Goal: Task Accomplishment & Management: Manage account settings

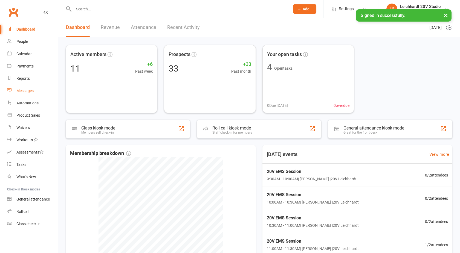
click at [33, 87] on link "Messages" at bounding box center [32, 91] width 51 height 12
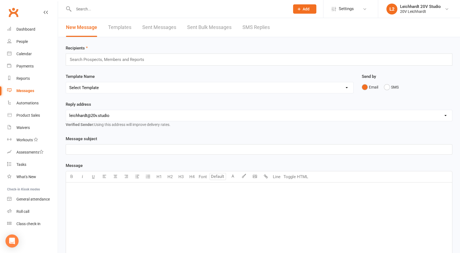
click at [255, 27] on link "SMS Replies" at bounding box center [255, 27] width 27 height 19
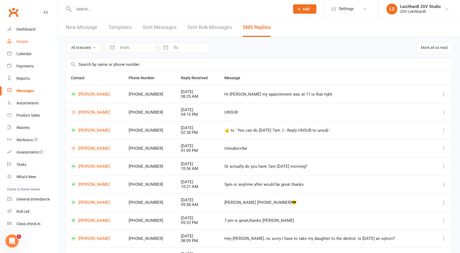
click at [19, 43] on div "People" at bounding box center [21, 41] width 11 height 4
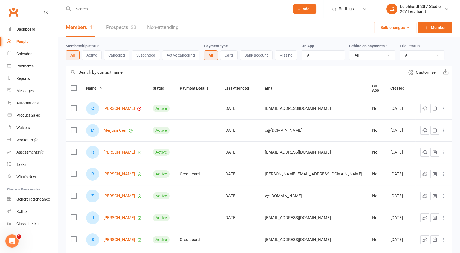
click at [126, 27] on link "Prospects 33" at bounding box center [121, 27] width 30 height 19
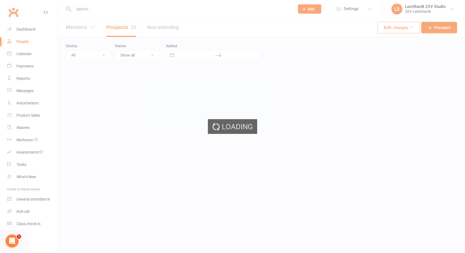
select select "100"
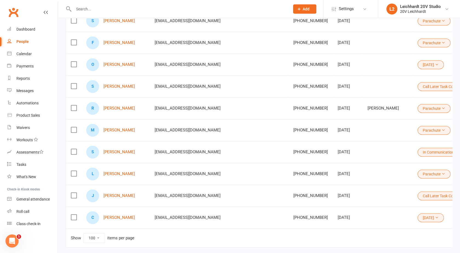
scroll to position [612, 0]
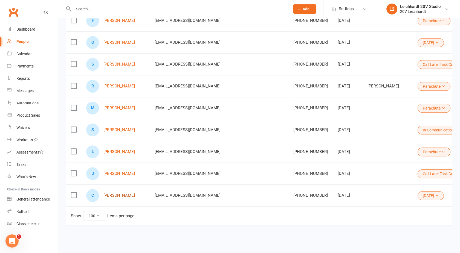
click at [115, 193] on link "[PERSON_NAME]" at bounding box center [118, 195] width 31 height 5
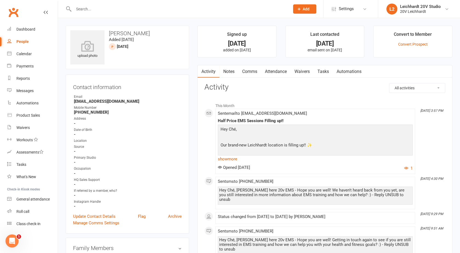
click at [248, 72] on link "Comms" at bounding box center [249, 71] width 23 height 13
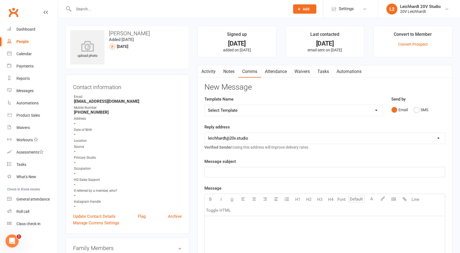
click at [254, 110] on select "Select Template [SMS] [Default template - review before using] Missed class [SM…" at bounding box center [294, 110] width 178 height 11
select select "26"
click at [205, 105] on select "Select Template [SMS] [Default template - review before using] Missed class [SM…" at bounding box center [294, 110] width 178 height 11
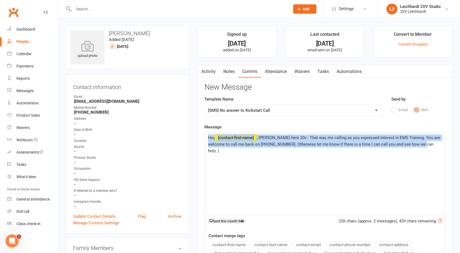
drag, startPoint x: 415, startPoint y: 145, endPoint x: 176, endPoint y: 131, distance: 239.9
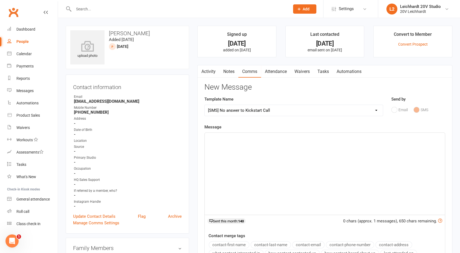
click at [205, 73] on link "Activity" at bounding box center [209, 71] width 22 height 13
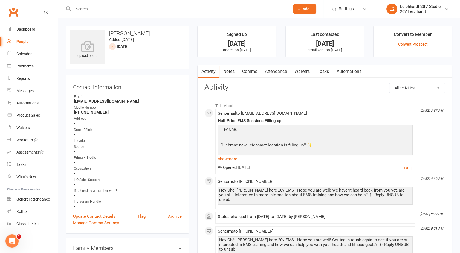
click at [249, 71] on link "Comms" at bounding box center [249, 71] width 23 height 13
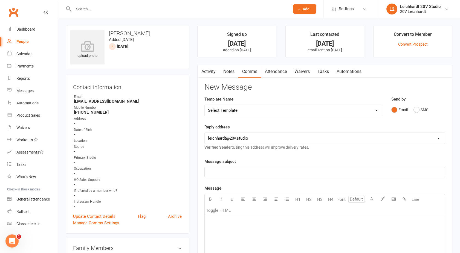
click at [352, 109] on select "Select Template [SMS] [Default template - review before using] Missed class [SM…" at bounding box center [294, 110] width 178 height 11
click at [199, 105] on div "Activity Notes Comms Attendance Waivers Tasks Automations New Message Template …" at bounding box center [324, 232] width 255 height 334
click at [207, 72] on link "Activity" at bounding box center [209, 71] width 22 height 13
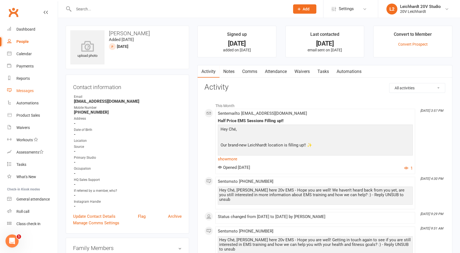
click at [21, 91] on div "Messages" at bounding box center [24, 91] width 17 height 4
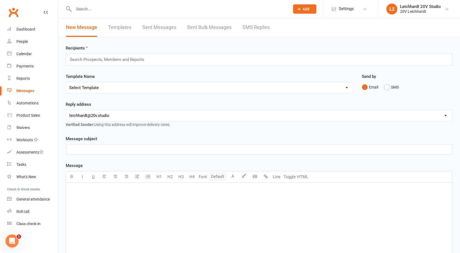
click at [273, 33] on div "New Message Templates Sent Messages Sent Bulk Messages SMS Replies" at bounding box center [168, 27] width 220 height 19
click at [256, 28] on link "SMS Replies" at bounding box center [255, 27] width 27 height 19
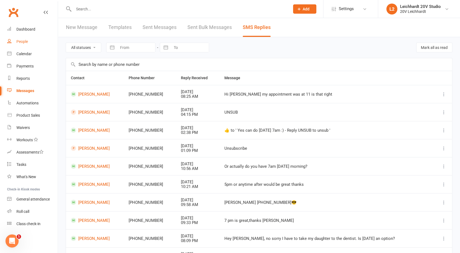
click at [24, 39] on div "People" at bounding box center [21, 41] width 11 height 4
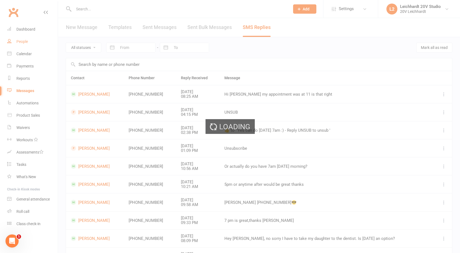
select select "100"
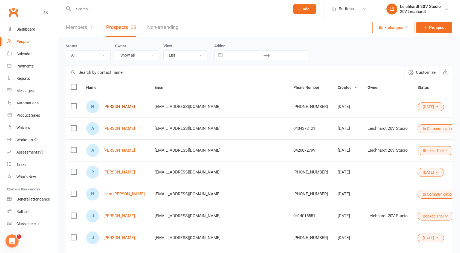
click at [120, 107] on link "[PERSON_NAME]" at bounding box center [118, 107] width 31 height 5
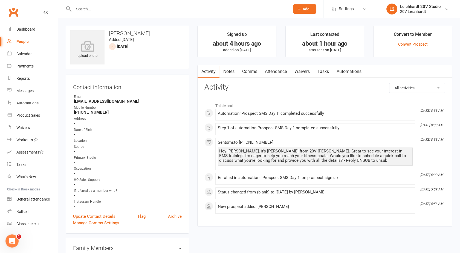
click at [250, 72] on link "Comms" at bounding box center [249, 71] width 23 height 13
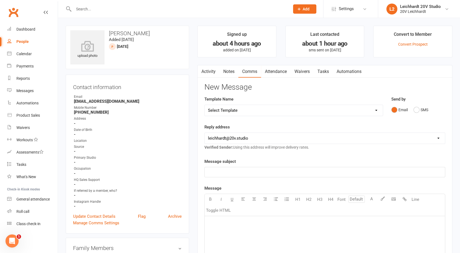
click at [242, 109] on select "Select Template [SMS] [Default template - review before using] Missed class [SM…" at bounding box center [294, 110] width 178 height 11
click at [205, 105] on select "Select Template [SMS] [Default template - review before using] Missed class [SM…" at bounding box center [294, 110] width 178 height 11
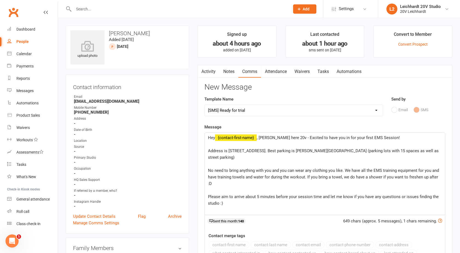
click at [220, 108] on select "Select Template [SMS] [Default template - review before using] Missed class [SM…" at bounding box center [294, 110] width 178 height 11
select select "26"
click at [205, 105] on select "Select Template [SMS] [Default template - review before using] Missed class [SM…" at bounding box center [294, 110] width 178 height 11
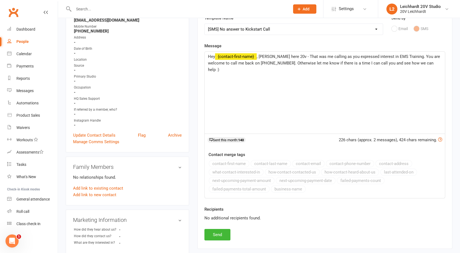
scroll to position [82, 0]
click at [218, 236] on button "Send" at bounding box center [217, 234] width 26 height 11
select select
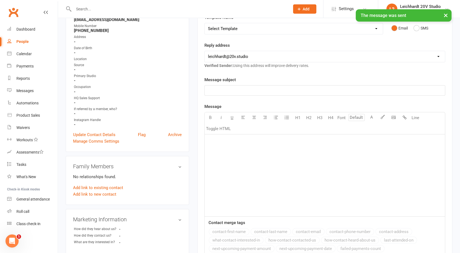
scroll to position [0, 0]
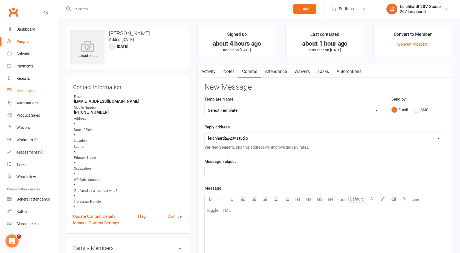
click at [21, 90] on div "Messages" at bounding box center [24, 91] width 17 height 4
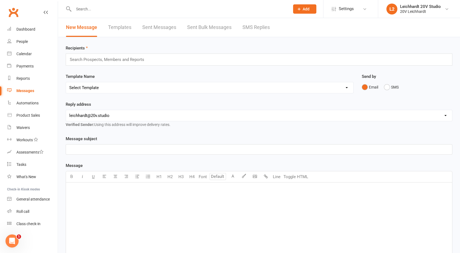
click at [262, 30] on link "SMS Replies" at bounding box center [255, 27] width 27 height 19
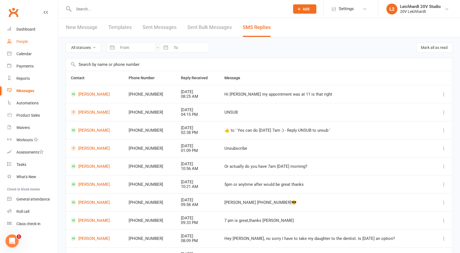
click at [27, 43] on div "People" at bounding box center [21, 41] width 11 height 4
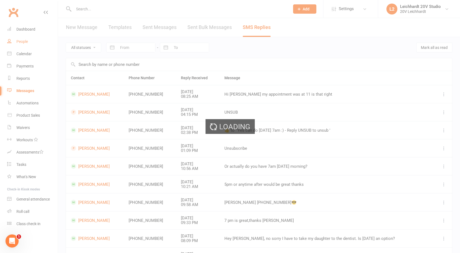
select select "100"
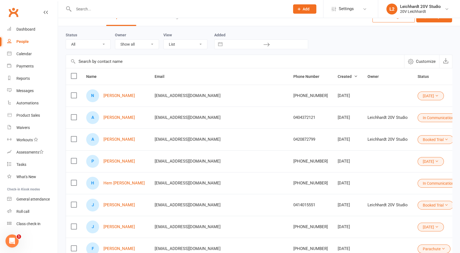
scroll to position [11, 0]
click at [112, 117] on link "Arun Jadhav" at bounding box center [118, 117] width 31 height 5
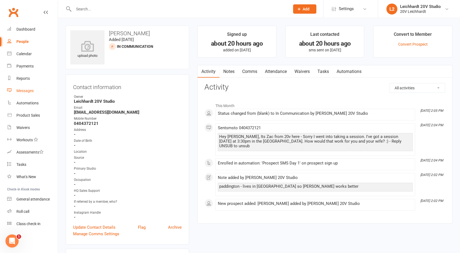
click at [32, 92] on div "Messages" at bounding box center [24, 91] width 17 height 4
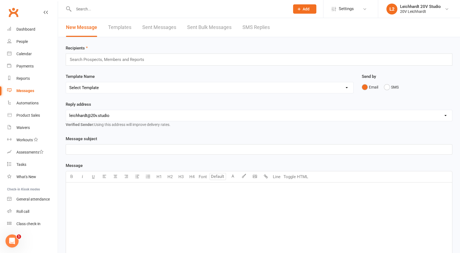
click at [256, 29] on link "SMS Replies" at bounding box center [255, 27] width 27 height 19
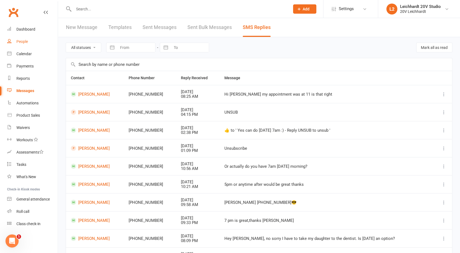
click at [16, 38] on link "People" at bounding box center [32, 42] width 51 height 12
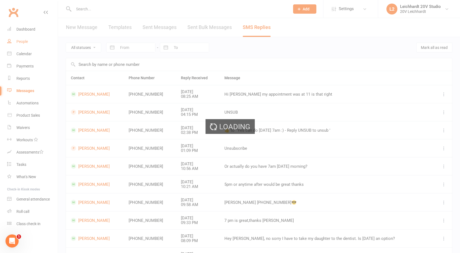
select select "100"
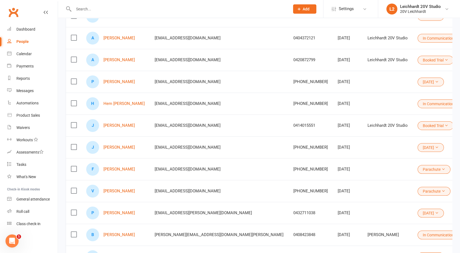
scroll to position [91, 0]
click at [119, 102] on link "Hem Prajapati" at bounding box center [123, 103] width 41 height 5
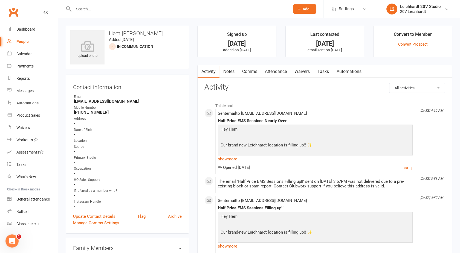
click at [249, 73] on link "Comms" at bounding box center [249, 71] width 23 height 13
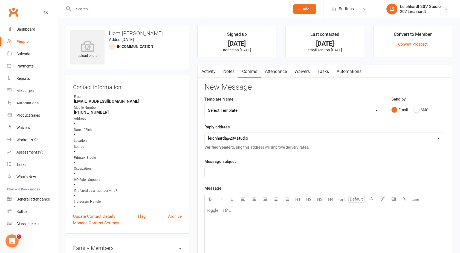
click at [254, 110] on select "Select Template [SMS] [Default template - review before using] Missed class [SM…" at bounding box center [294, 110] width 178 height 11
select select "28"
click at [205, 105] on select "Select Template [SMS] [Default template - review before using] Missed class [SM…" at bounding box center [294, 110] width 178 height 11
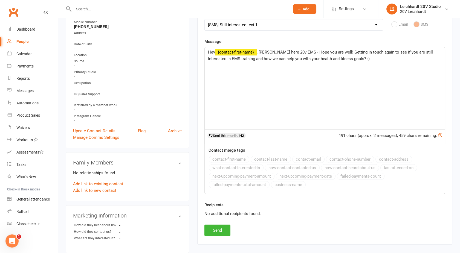
scroll to position [86, 0]
click at [212, 232] on button "Send" at bounding box center [217, 229] width 26 height 11
select select
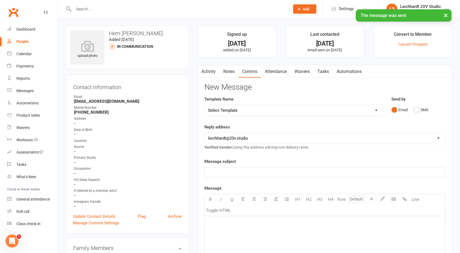
click at [209, 69] on link "Activity" at bounding box center [209, 71] width 22 height 13
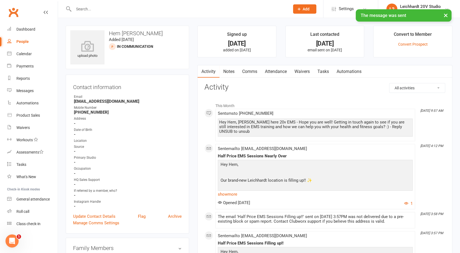
click at [24, 41] on div "People" at bounding box center [22, 41] width 12 height 4
select select "100"
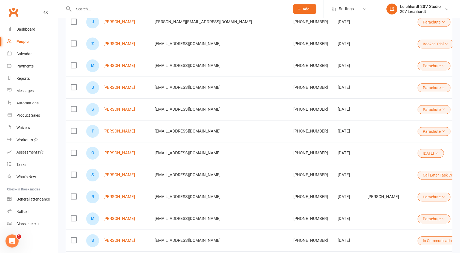
scroll to position [538, 0]
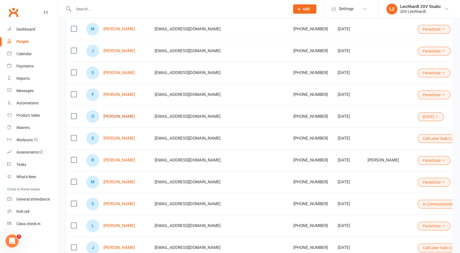
click at [115, 117] on link "Ofa Tanuku" at bounding box center [118, 116] width 31 height 5
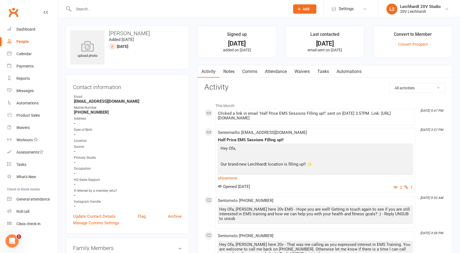
click at [252, 72] on link "Comms" at bounding box center [249, 71] width 23 height 13
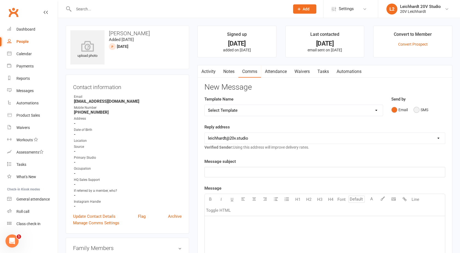
click at [423, 109] on button "SMS" at bounding box center [421, 110] width 15 height 10
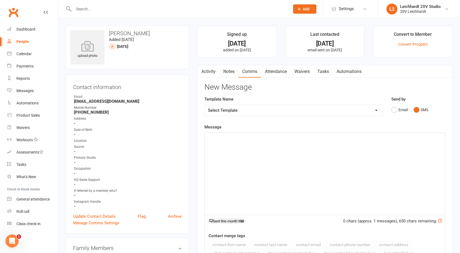
click at [334, 146] on div "﻿" at bounding box center [325, 174] width 240 height 82
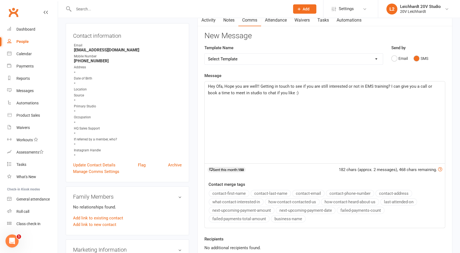
scroll to position [49, 0]
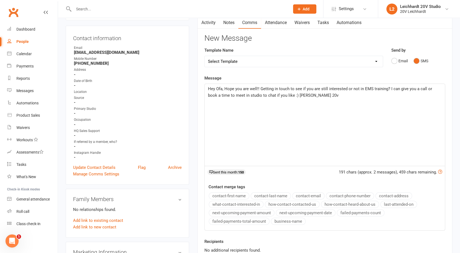
click at [295, 96] on span "Hey Ofa, Hope you are well!! Getting in touch to see if you are still intereste…" at bounding box center [320, 91] width 225 height 11
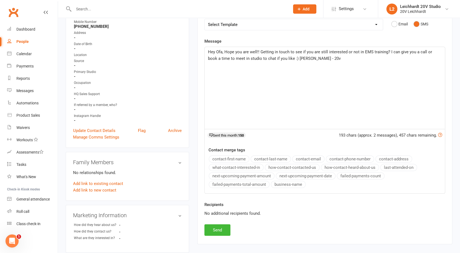
scroll to position [89, 0]
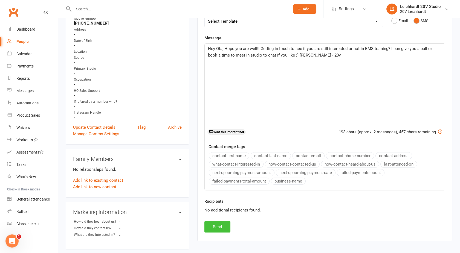
click at [218, 224] on button "Send" at bounding box center [217, 226] width 26 height 11
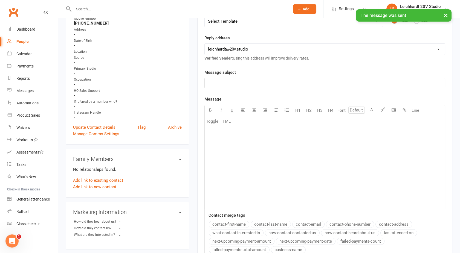
scroll to position [0, 0]
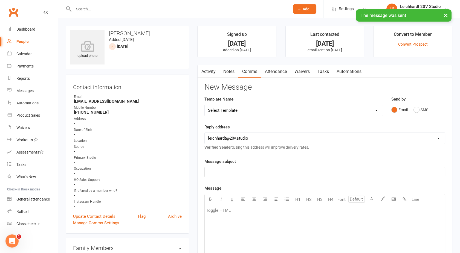
click at [207, 71] on link "Activity" at bounding box center [209, 71] width 22 height 13
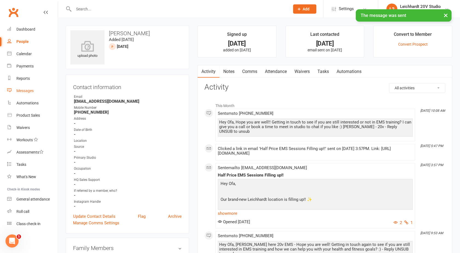
click at [14, 89] on link "Messages" at bounding box center [32, 91] width 51 height 12
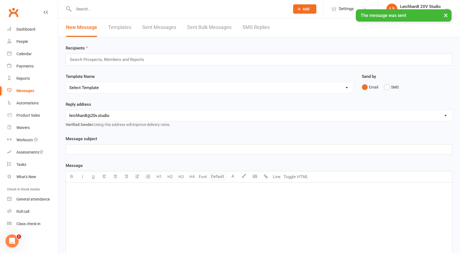
click at [262, 25] on link "SMS Replies" at bounding box center [255, 27] width 27 height 19
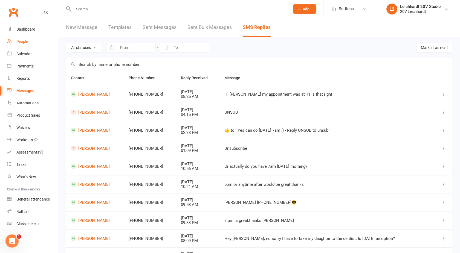
click at [23, 42] on div "People" at bounding box center [21, 41] width 11 height 4
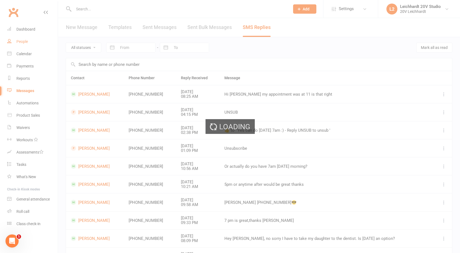
select select "100"
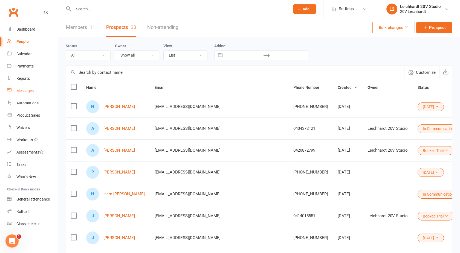
click at [24, 91] on div "Messages" at bounding box center [24, 91] width 17 height 4
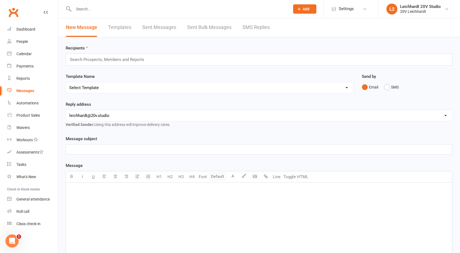
click at [268, 27] on link "SMS Replies" at bounding box center [255, 27] width 27 height 19
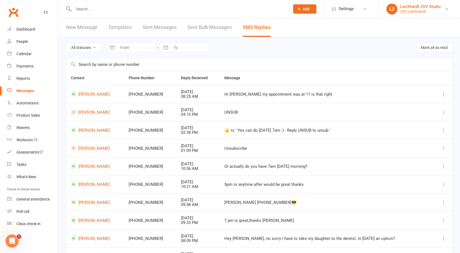
click at [417, 9] on div "20V Leichhardt" at bounding box center [420, 11] width 41 height 5
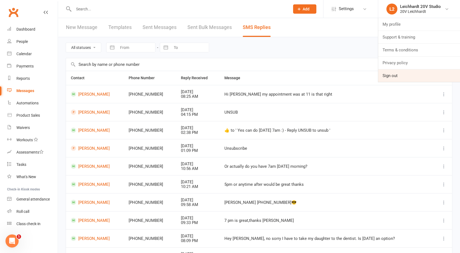
click at [392, 75] on link "Sign out" at bounding box center [419, 76] width 82 height 13
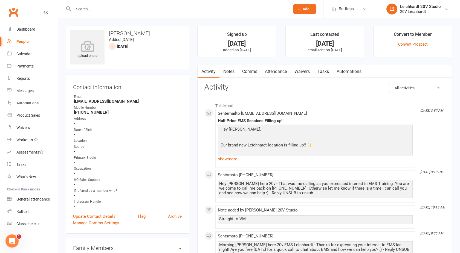
click at [253, 69] on link "Comms" at bounding box center [249, 71] width 23 height 13
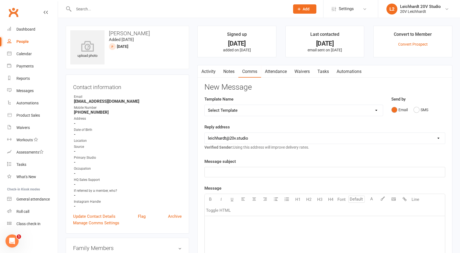
click at [263, 111] on select "Select Template [SMS] [Default template - review before using] Missed class [SM…" at bounding box center [294, 110] width 178 height 11
select select "28"
click at [205, 105] on select "Select Template [SMS] [Default template - review before using] Missed class [SM…" at bounding box center [294, 110] width 178 height 11
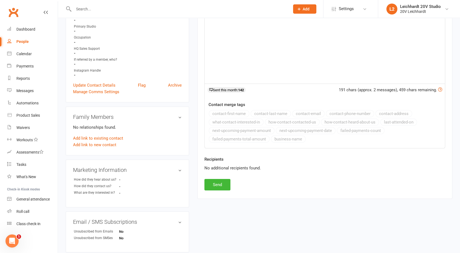
scroll to position [133, 0]
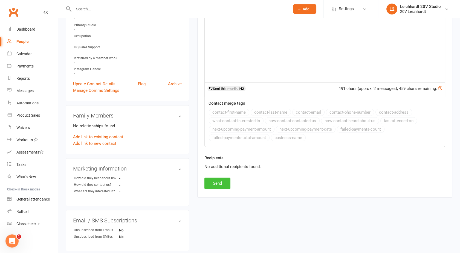
click at [208, 184] on button "Send" at bounding box center [217, 183] width 26 height 11
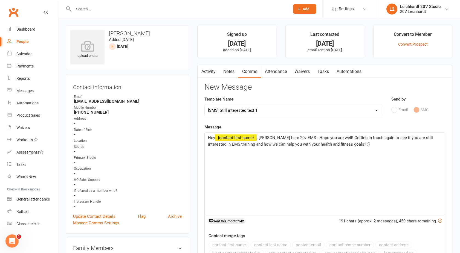
select select
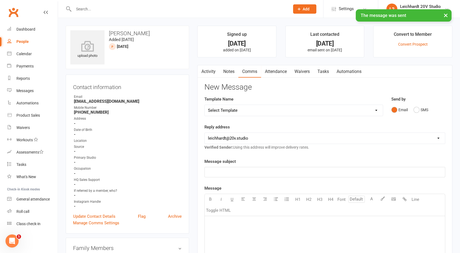
click at [206, 75] on link "Activity" at bounding box center [209, 71] width 22 height 13
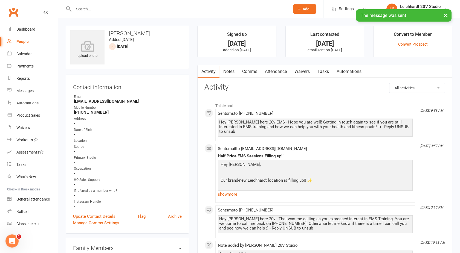
click at [237, 70] on link "Notes" at bounding box center [228, 71] width 19 height 13
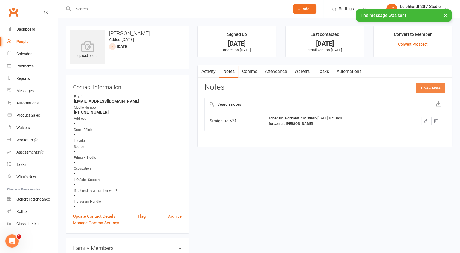
click at [431, 86] on button "+ New Note" at bounding box center [430, 88] width 29 height 10
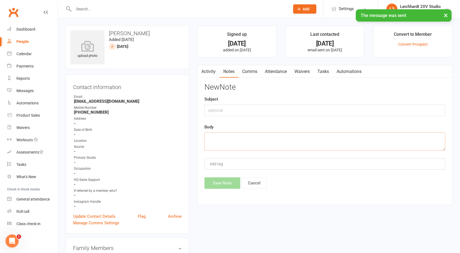
click at [212, 143] on textarea at bounding box center [324, 142] width 241 height 18
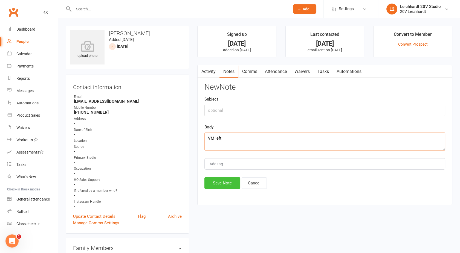
type textarea "VM left"
click at [220, 183] on button "Save Note" at bounding box center [222, 183] width 36 height 11
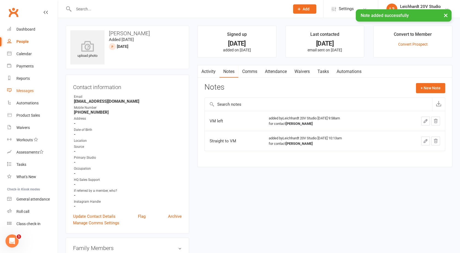
click at [28, 88] on link "Messages" at bounding box center [32, 91] width 51 height 12
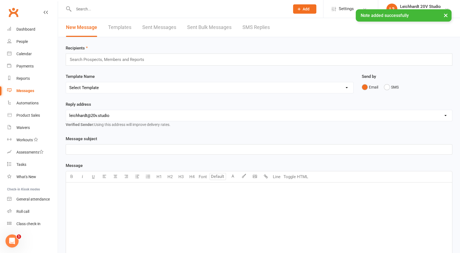
click at [270, 26] on div "New Message Templates Sent Messages Sent Bulk Messages SMS Replies" at bounding box center [168, 27] width 220 height 19
click at [256, 28] on link "SMS Replies" at bounding box center [255, 27] width 27 height 19
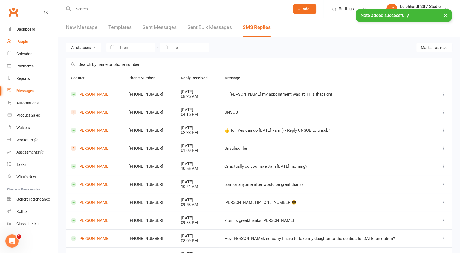
click at [21, 42] on div "People" at bounding box center [21, 41] width 11 height 4
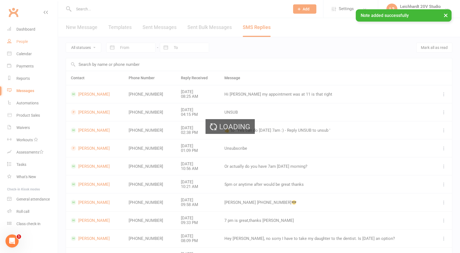
select select "100"
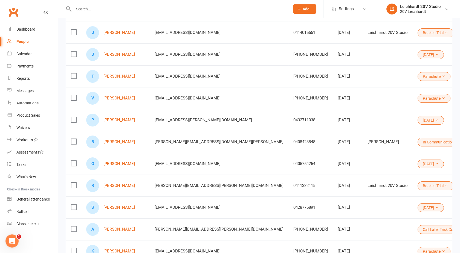
scroll to position [188, 0]
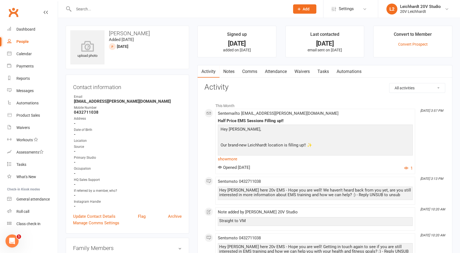
click at [253, 70] on link "Comms" at bounding box center [249, 71] width 23 height 13
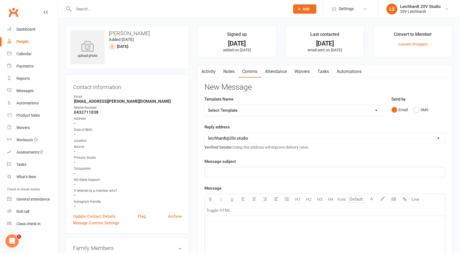
click at [360, 109] on select "Select Template [SMS] [Default template - review before using] Missed class [SM…" at bounding box center [294, 110] width 178 height 11
select select "26"
click at [205, 105] on select "Select Template [SMS] [Default template - review before using] Missed class [SM…" at bounding box center [294, 110] width 178 height 11
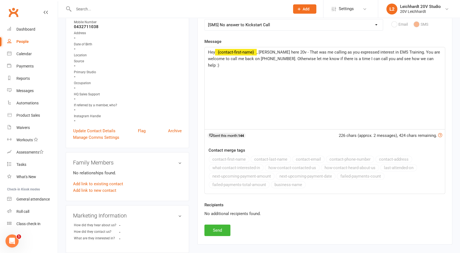
scroll to position [88, 0]
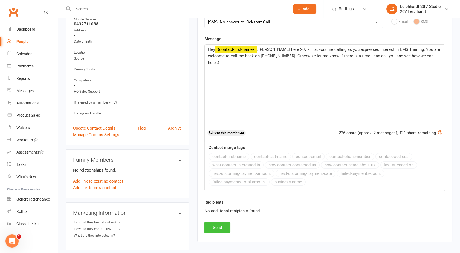
click at [216, 228] on button "Send" at bounding box center [217, 227] width 26 height 11
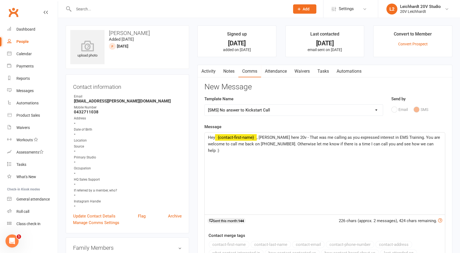
select select
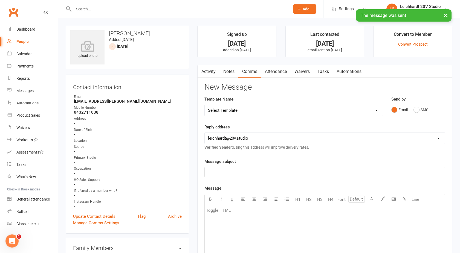
click at [207, 77] on link "Activity" at bounding box center [209, 71] width 22 height 13
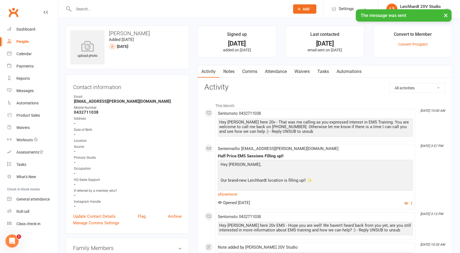
click at [228, 72] on link "Notes" at bounding box center [228, 71] width 19 height 13
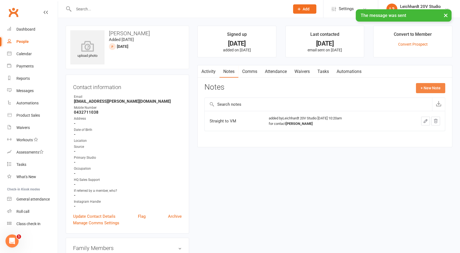
click at [430, 90] on button "+ New Note" at bounding box center [430, 88] width 29 height 10
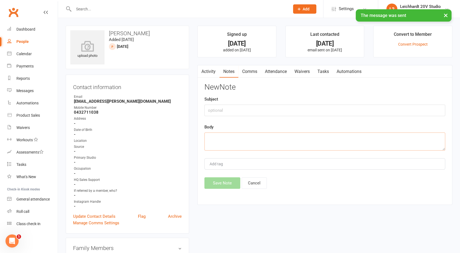
click at [239, 145] on textarea at bounding box center [324, 142] width 241 height 18
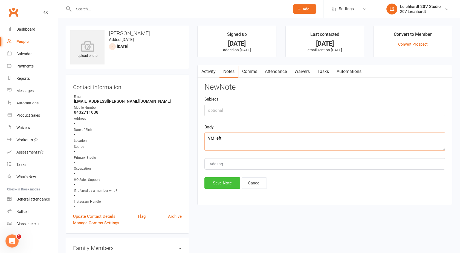
type textarea "VM left"
click at [221, 181] on button "Save Note" at bounding box center [222, 183] width 36 height 11
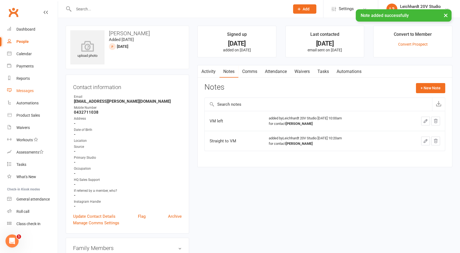
click at [27, 88] on link "Messages" at bounding box center [32, 91] width 51 height 12
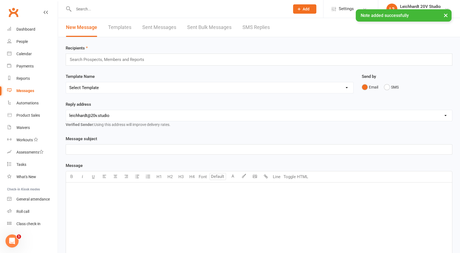
click at [258, 28] on link "SMS Replies" at bounding box center [255, 27] width 27 height 19
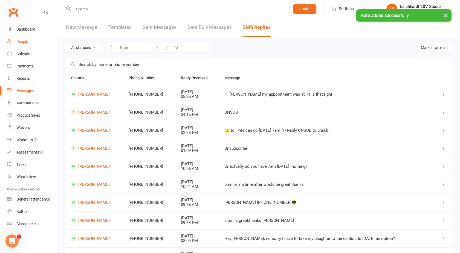
click at [24, 41] on div "People" at bounding box center [21, 41] width 11 height 4
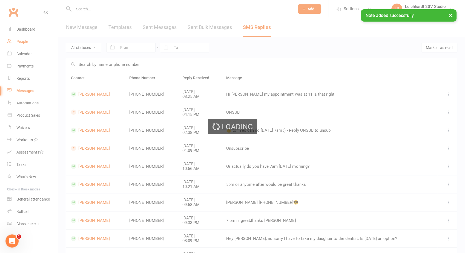
select select "100"
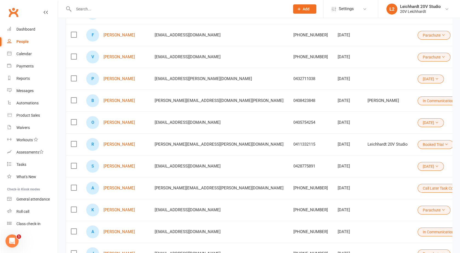
scroll to position [226, 0]
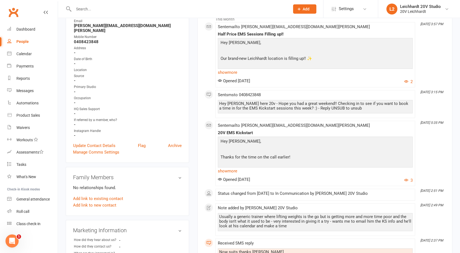
scroll to position [65, 0]
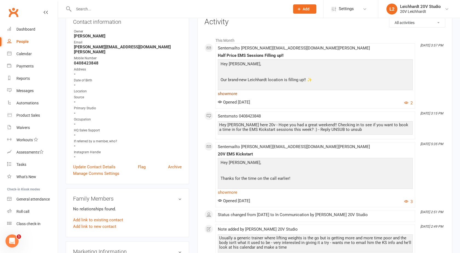
click at [230, 93] on link "show more" at bounding box center [315, 94] width 195 height 8
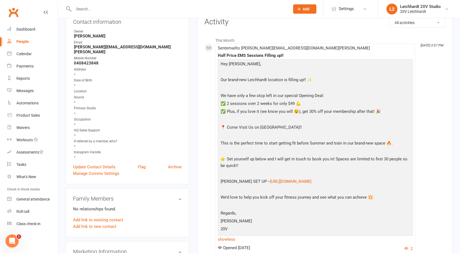
scroll to position [0, 0]
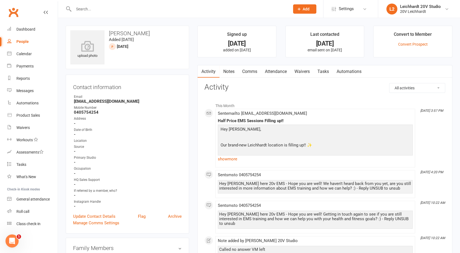
click at [232, 73] on link "Notes" at bounding box center [228, 71] width 19 height 13
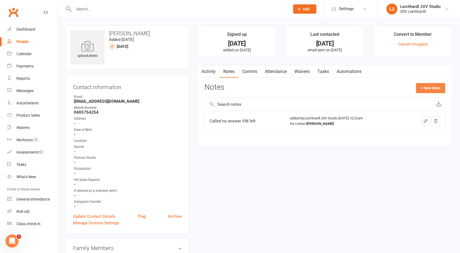
click at [429, 86] on button "+ New Note" at bounding box center [430, 88] width 29 height 10
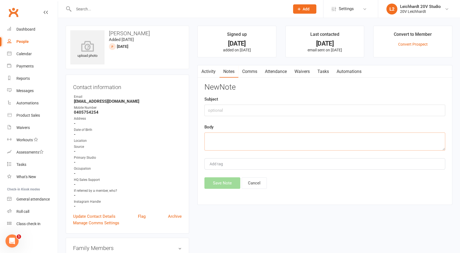
click at [279, 135] on textarea at bounding box center [324, 142] width 241 height 18
click at [246, 72] on link "Comms" at bounding box center [249, 71] width 23 height 13
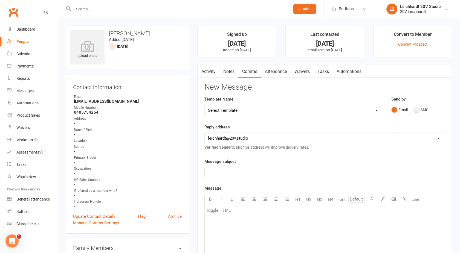
click at [423, 111] on button "SMS" at bounding box center [421, 110] width 15 height 10
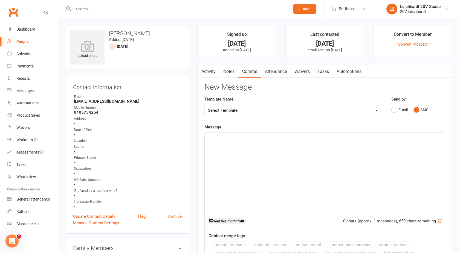
click at [298, 153] on div "﻿" at bounding box center [325, 174] width 240 height 82
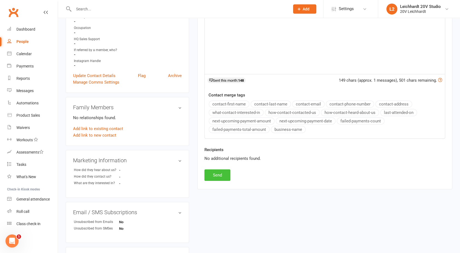
scroll to position [141, 0]
click at [219, 175] on button "Send" at bounding box center [217, 174] width 26 height 11
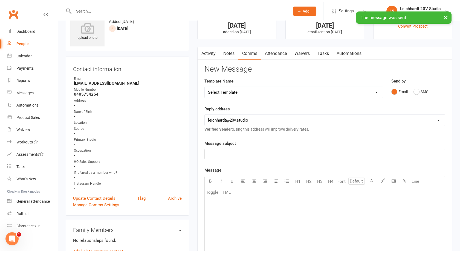
scroll to position [0, 0]
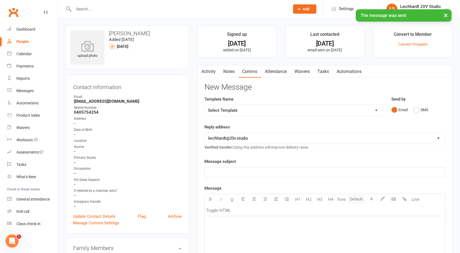
click at [233, 68] on link "Notes" at bounding box center [228, 71] width 19 height 13
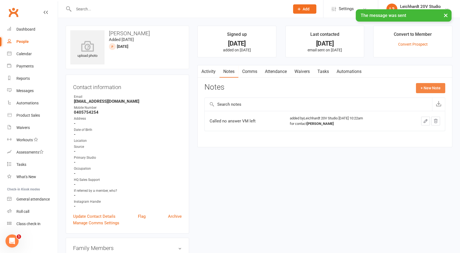
click at [422, 90] on button "+ New Note" at bounding box center [430, 88] width 29 height 10
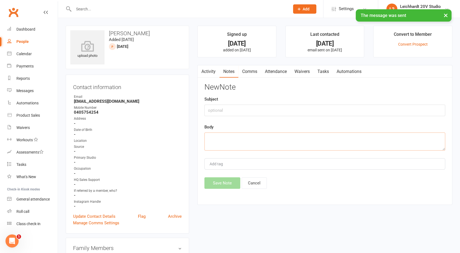
click at [215, 149] on textarea at bounding box center [324, 142] width 241 height 18
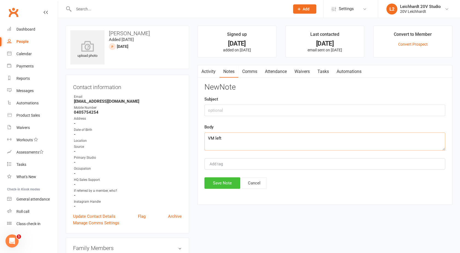
type textarea "VM left"
click at [216, 182] on button "Save Note" at bounding box center [222, 183] width 36 height 11
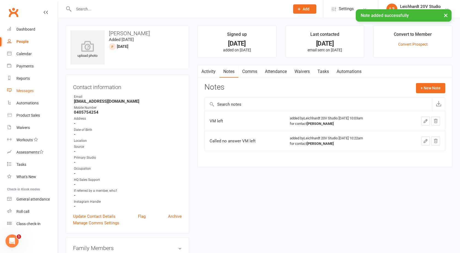
click at [26, 91] on div "Messages" at bounding box center [24, 91] width 17 height 4
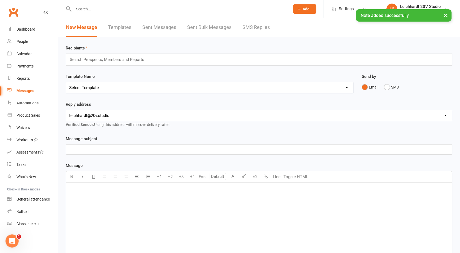
click at [249, 28] on link "SMS Replies" at bounding box center [255, 27] width 27 height 19
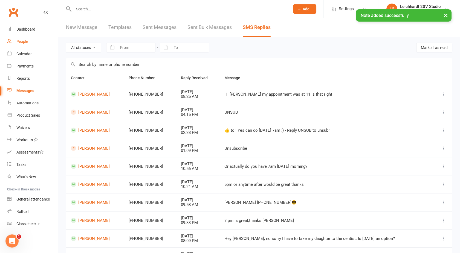
click at [20, 41] on div "People" at bounding box center [21, 41] width 11 height 4
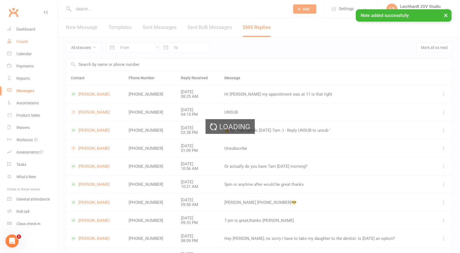
select select "100"
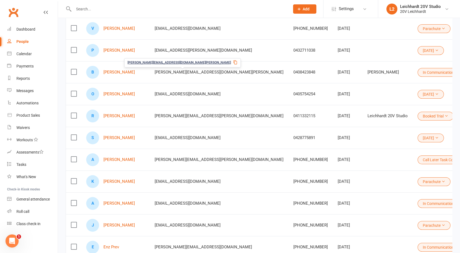
scroll to position [255, 0]
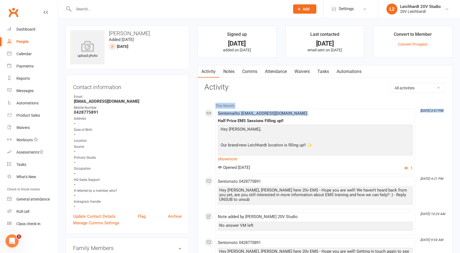
drag, startPoint x: 196, startPoint y: 118, endPoint x: 199, endPoint y: 94, distance: 23.8
click at [199, 94] on main "Signed up [DATE] added on [DATE] Last contacted [DATE] email sent on [DATE] Con…" at bounding box center [324, 190] width 263 height 328
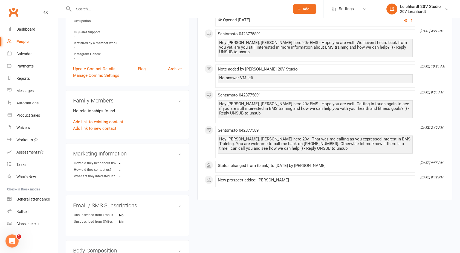
scroll to position [152, 0]
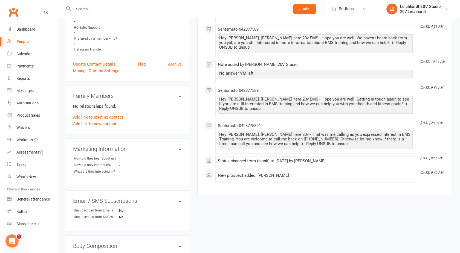
drag, startPoint x: 199, startPoint y: 94, endPoint x: 197, endPoint y: 130, distance: 36.2
click at [197, 130] on main "Signed up [DATE] added on [DATE] Last contacted [DATE] email sent on [DATE] Con…" at bounding box center [324, 37] width 263 height 328
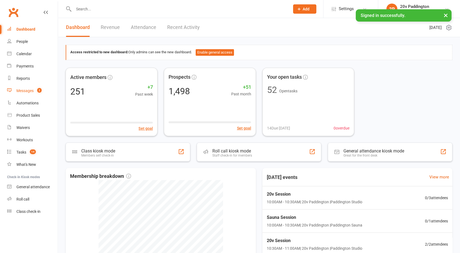
click at [33, 91] on div "Messages" at bounding box center [24, 91] width 17 height 4
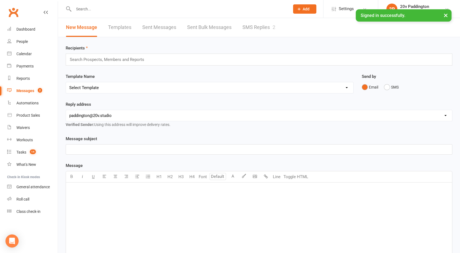
click at [263, 26] on link "SMS Replies 2" at bounding box center [258, 27] width 33 height 19
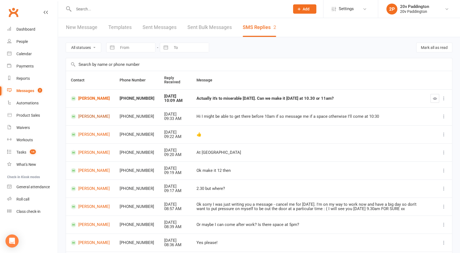
click at [83, 117] on link "[PERSON_NAME]" at bounding box center [90, 116] width 39 height 5
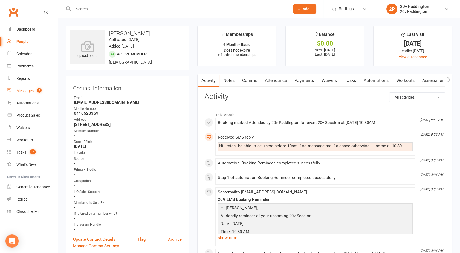
click at [24, 93] on div "Messages" at bounding box center [24, 91] width 17 height 4
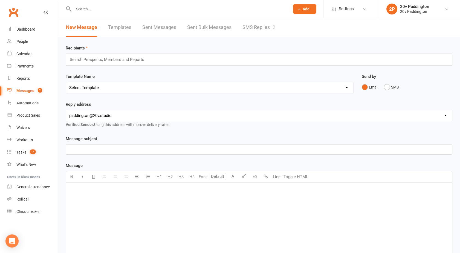
click at [259, 30] on link "SMS Replies 2" at bounding box center [258, 27] width 33 height 19
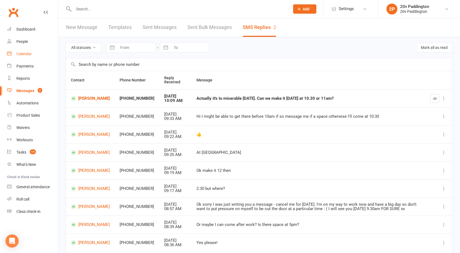
click at [30, 53] on div "Calendar" at bounding box center [23, 54] width 15 height 4
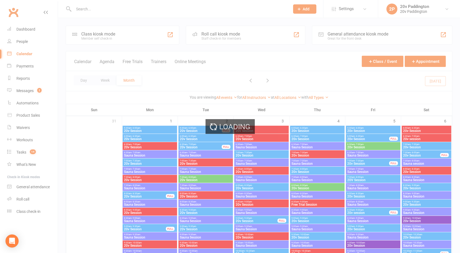
click at [106, 60] on div "Loading" at bounding box center [230, 126] width 460 height 253
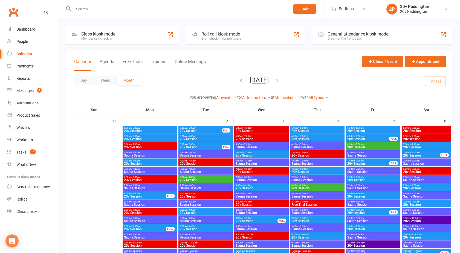
click at [106, 60] on button "Agenda" at bounding box center [107, 65] width 15 height 12
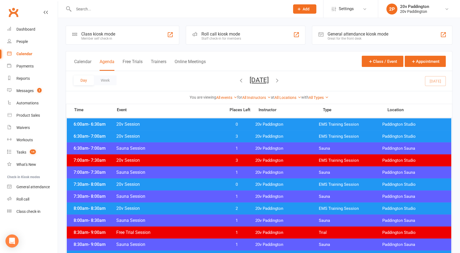
click at [250, 82] on button "[DATE]" at bounding box center [259, 80] width 19 height 8
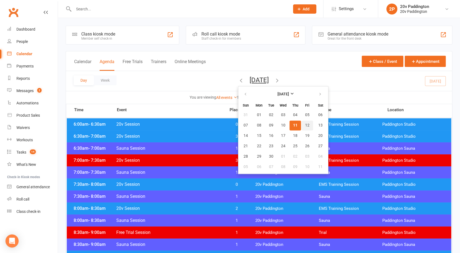
click at [305, 124] on span "12" at bounding box center [307, 125] width 4 height 4
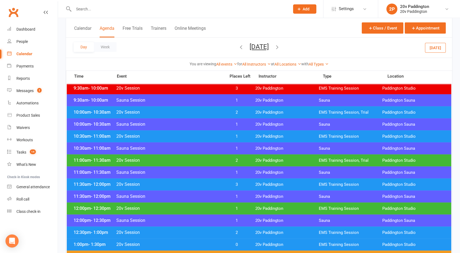
scroll to position [207, 0]
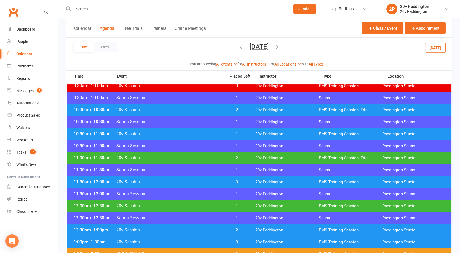
click at [209, 108] on span "20v Session" at bounding box center [169, 109] width 106 height 5
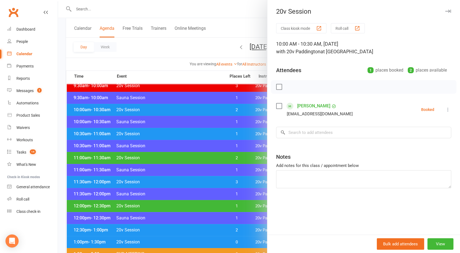
click at [209, 108] on div at bounding box center [259, 126] width 402 height 253
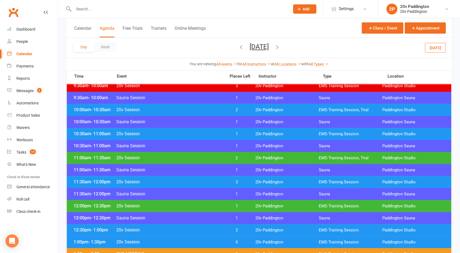
click at [212, 133] on span "20v Session" at bounding box center [169, 133] width 106 height 5
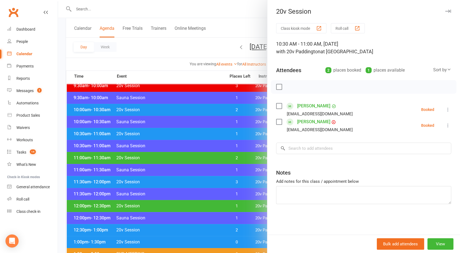
click at [212, 133] on div at bounding box center [259, 126] width 402 height 253
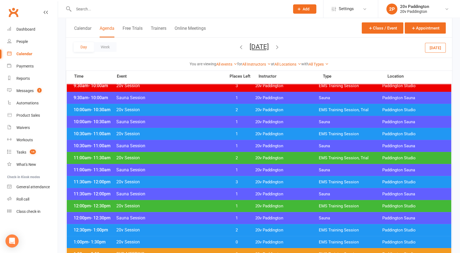
click at [210, 155] on span "20v Session" at bounding box center [169, 157] width 106 height 5
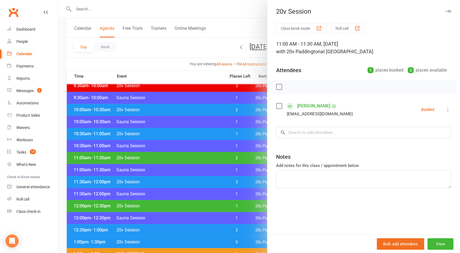
click at [210, 155] on div at bounding box center [259, 126] width 402 height 253
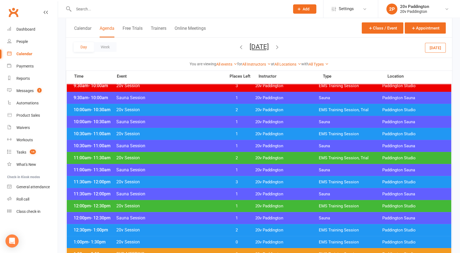
click at [196, 180] on span "20v Session" at bounding box center [169, 182] width 106 height 5
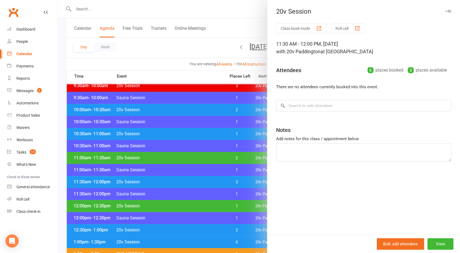
click at [196, 180] on div at bounding box center [259, 126] width 402 height 253
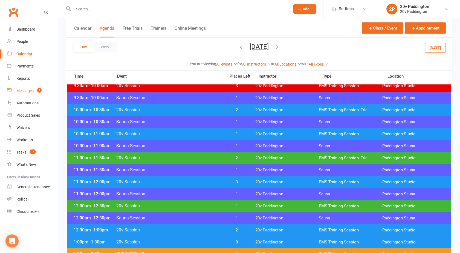
click at [33, 93] on div "Messages" at bounding box center [24, 91] width 17 height 4
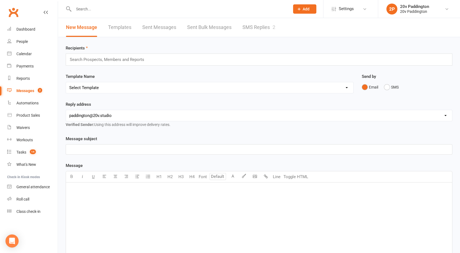
click at [268, 33] on link "SMS Replies 2" at bounding box center [258, 27] width 33 height 19
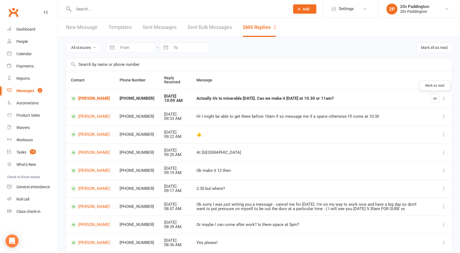
click at [438, 99] on button "button" at bounding box center [434, 98] width 9 height 9
click at [76, 97] on link "Pauline Doyle" at bounding box center [90, 98] width 39 height 5
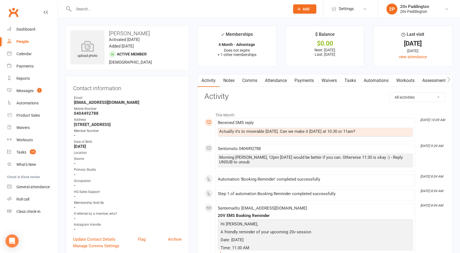
click at [253, 83] on link "Comms" at bounding box center [249, 80] width 23 height 13
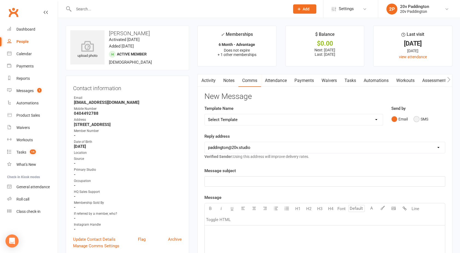
click at [416, 122] on button "SMS" at bounding box center [421, 119] width 15 height 10
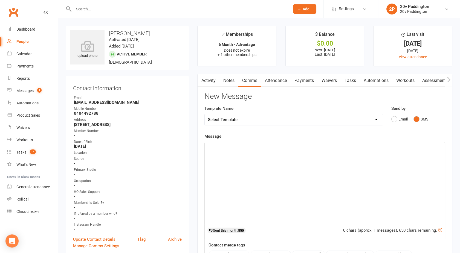
click at [294, 161] on div "﻿" at bounding box center [325, 183] width 240 height 82
click at [31, 43] on link "People" at bounding box center [32, 42] width 51 height 12
select select "100"
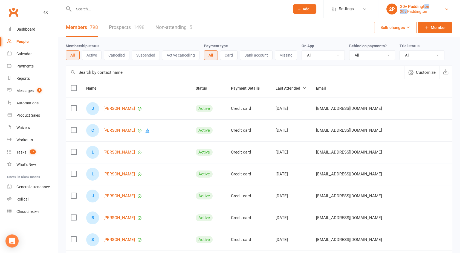
drag, startPoint x: 424, startPoint y: 1, endPoint x: 408, endPoint y: 11, distance: 19.0
click at [408, 11] on li "2P 20v Paddington 20v Paddington My profile My subscription Support & training …" at bounding box center [419, 9] width 82 height 18
click at [423, 9] on div "20v Paddington" at bounding box center [414, 11] width 29 height 5
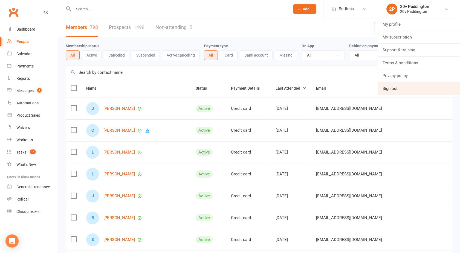
click at [387, 85] on link "Sign out" at bounding box center [419, 88] width 82 height 13
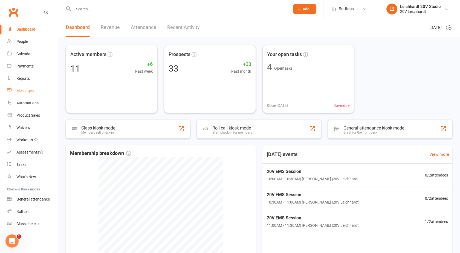
click at [27, 92] on div "Messages" at bounding box center [24, 91] width 17 height 4
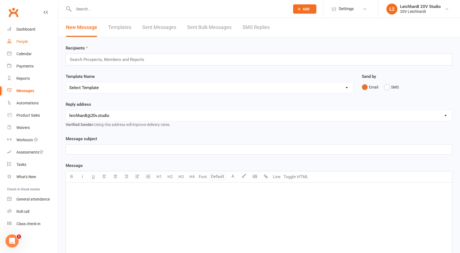
click at [30, 42] on link "People" at bounding box center [32, 42] width 51 height 12
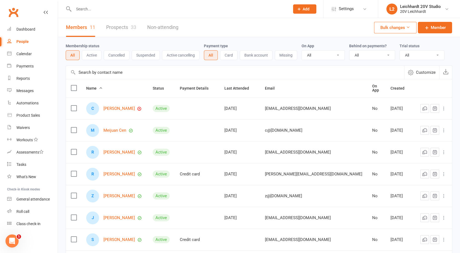
click at [125, 34] on link "Prospects 33" at bounding box center [121, 27] width 30 height 19
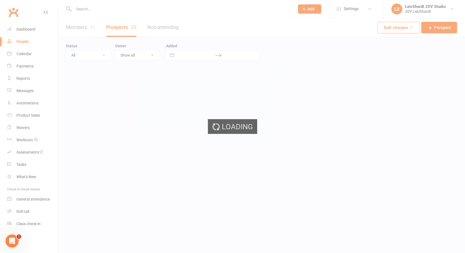
select select "100"
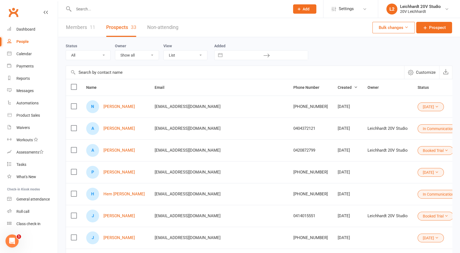
click at [311, 48] on div "Status All (No status set) (Invalid status) Parachute Referral In Communication…" at bounding box center [259, 52] width 387 height 18
click at [29, 53] on div "Calendar" at bounding box center [23, 54] width 15 height 4
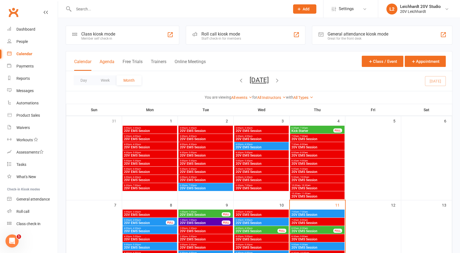
click at [111, 63] on button "Agenda" at bounding box center [107, 65] width 15 height 12
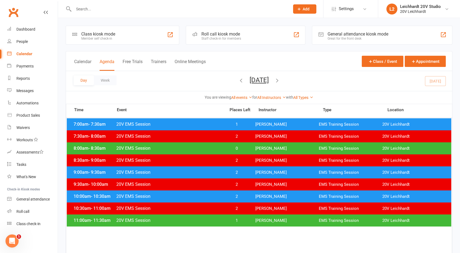
click at [250, 80] on button "[DATE]" at bounding box center [259, 80] width 19 height 8
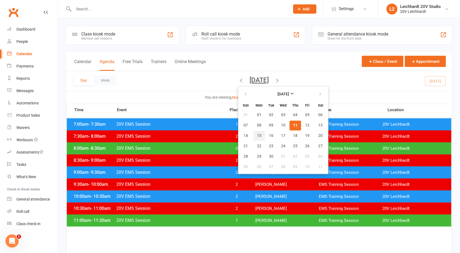
click at [253, 133] on button "15" at bounding box center [258, 136] width 11 height 10
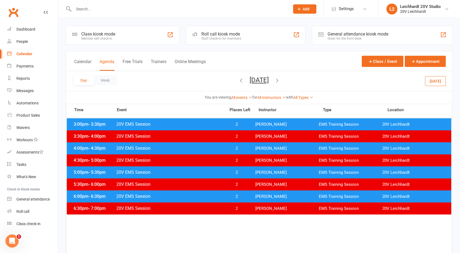
click at [158, 124] on span "20V EMS Session" at bounding box center [169, 124] width 106 height 5
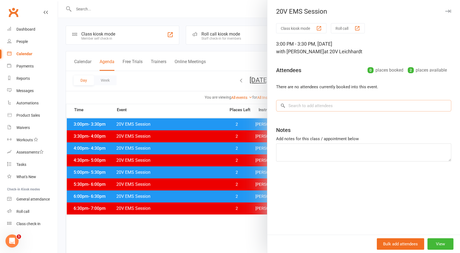
click at [302, 104] on input "search" at bounding box center [363, 105] width 175 height 11
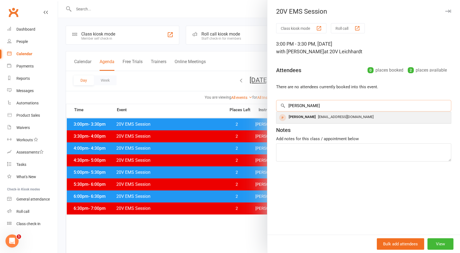
type input "[PERSON_NAME]"
click at [307, 116] on div "[PERSON_NAME]" at bounding box center [302, 117] width 31 height 8
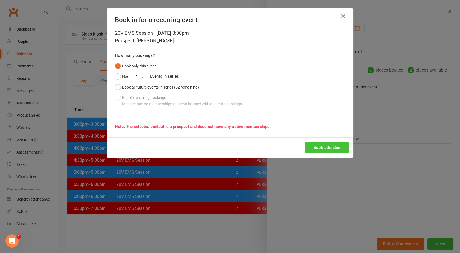
click at [314, 145] on button "Book attendee" at bounding box center [327, 147] width 44 height 11
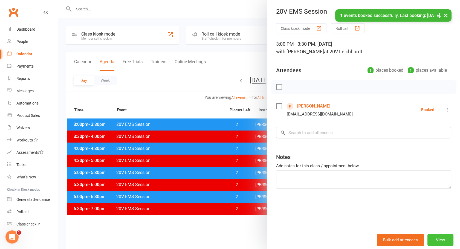
click at [428, 239] on button "View" at bounding box center [440, 239] width 26 height 11
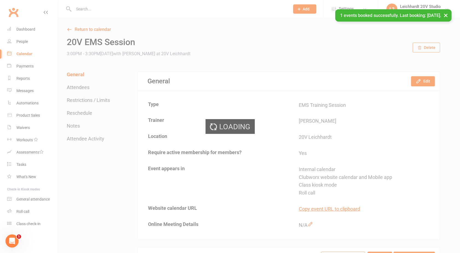
click at [420, 84] on div "Loading" at bounding box center [230, 126] width 460 height 253
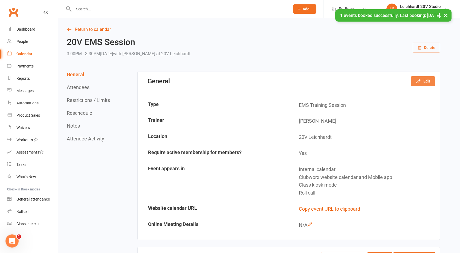
click at [417, 84] on icon "button" at bounding box center [418, 81] width 5 height 5
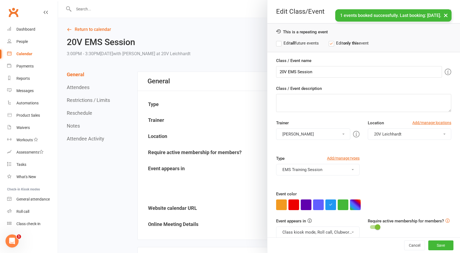
scroll to position [8, 0]
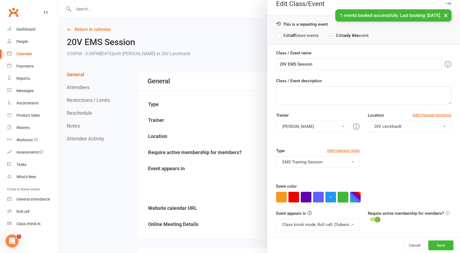
click at [343, 198] on button "button" at bounding box center [343, 197] width 11 height 11
click at [307, 225] on button "Class kiosk mode, Roll call, Clubworx website calendar and Mobile app" at bounding box center [317, 224] width 83 height 11
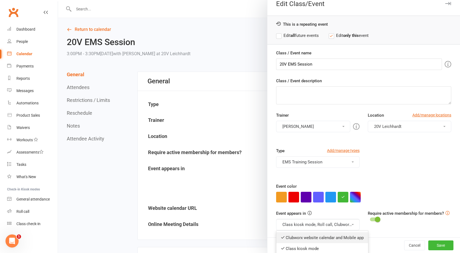
click at [307, 233] on link "Clubworx website calendar and Mobile app" at bounding box center [322, 238] width 92 height 11
click at [436, 244] on button "Save" at bounding box center [440, 246] width 25 height 10
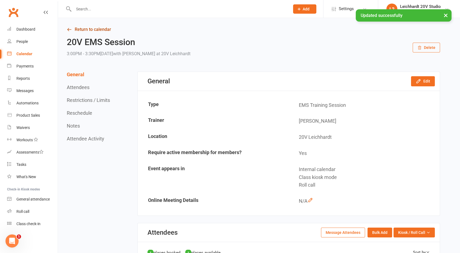
click at [81, 27] on link "Return to calendar" at bounding box center [253, 30] width 373 height 8
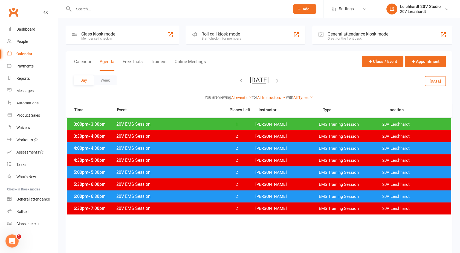
click at [264, 80] on button "[DATE]" at bounding box center [259, 80] width 19 height 8
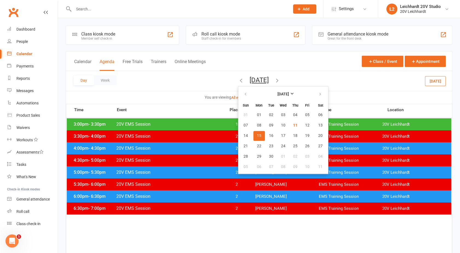
click at [257, 137] on span "15" at bounding box center [259, 136] width 4 height 4
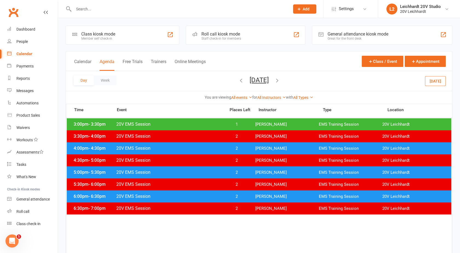
click at [178, 123] on span "20V EMS Session" at bounding box center [169, 124] width 106 height 5
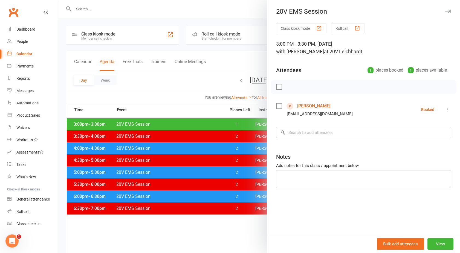
click at [306, 107] on link "[PERSON_NAME]" at bounding box center [313, 106] width 33 height 9
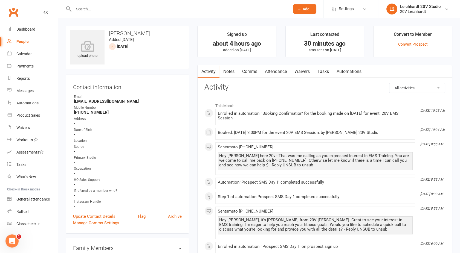
click at [251, 72] on link "Comms" at bounding box center [249, 71] width 23 height 13
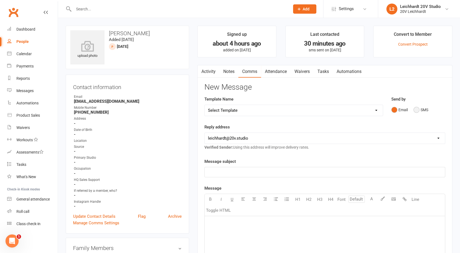
click at [418, 112] on button "SMS" at bounding box center [421, 110] width 15 height 10
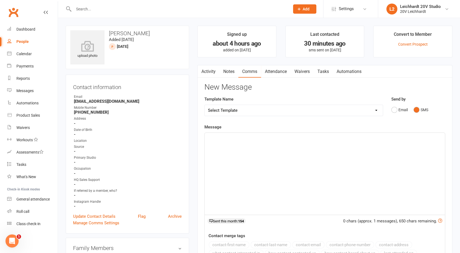
click at [296, 171] on div "﻿" at bounding box center [325, 174] width 240 height 82
click at [213, 70] on link "Activity" at bounding box center [209, 71] width 22 height 13
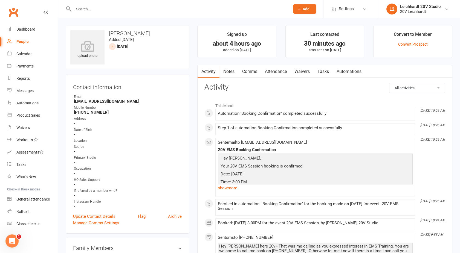
click at [21, 40] on div "People" at bounding box center [22, 41] width 12 height 4
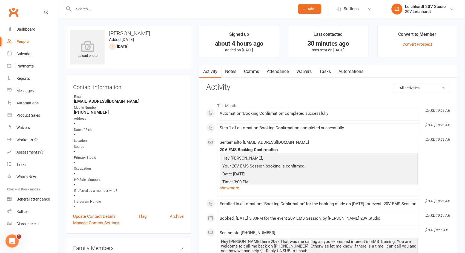
select select "100"
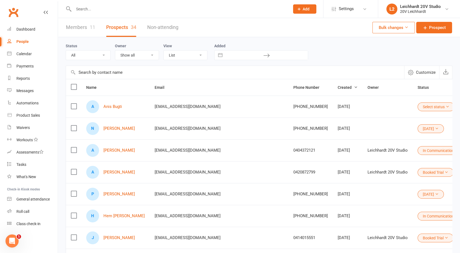
click at [418, 127] on button "[DATE]" at bounding box center [431, 129] width 26 height 9
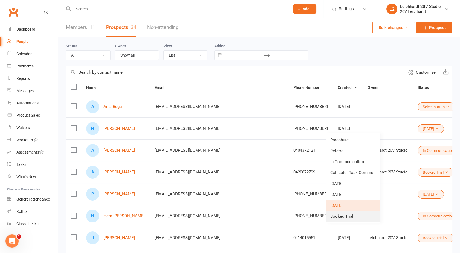
click at [348, 217] on link "Booked Trial" at bounding box center [353, 216] width 54 height 11
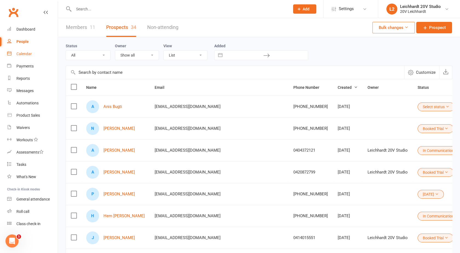
click at [23, 54] on div "Calendar" at bounding box center [23, 54] width 15 height 4
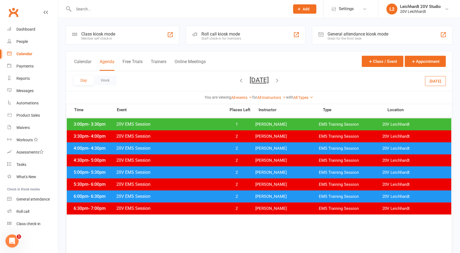
click at [256, 80] on button "[DATE]" at bounding box center [259, 80] width 19 height 8
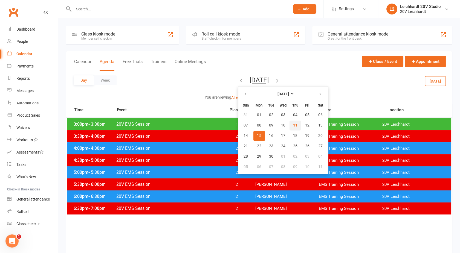
click at [290, 124] on button "11" at bounding box center [295, 126] width 11 height 10
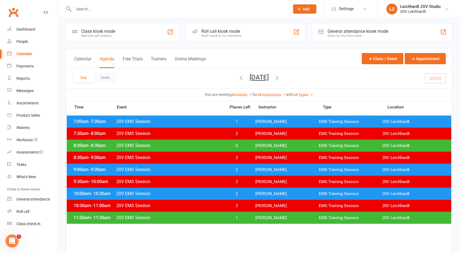
scroll to position [3, 0]
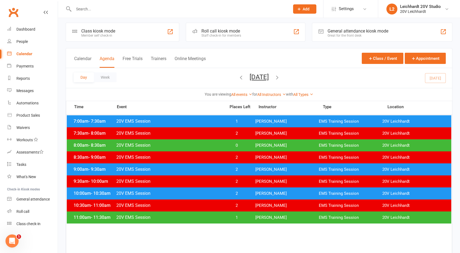
click at [247, 146] on span "0" at bounding box center [236, 145] width 29 height 5
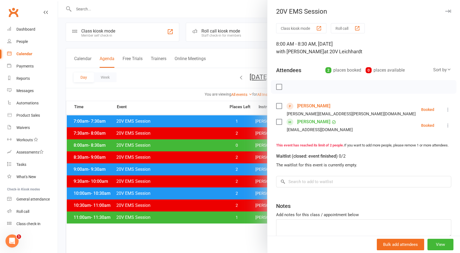
click at [445, 109] on icon at bounding box center [447, 109] width 5 height 5
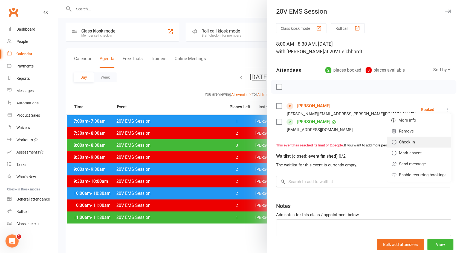
click at [400, 143] on link "Check in" at bounding box center [419, 142] width 64 height 11
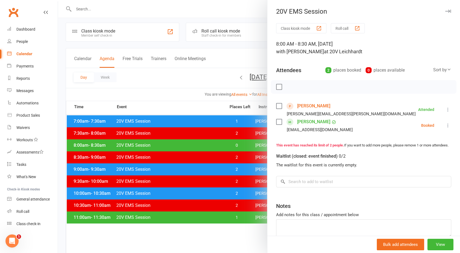
click at [445, 125] on icon at bounding box center [447, 125] width 5 height 5
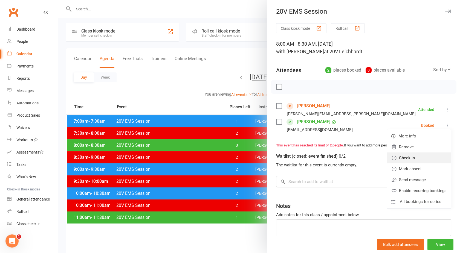
click at [405, 157] on link "Check in" at bounding box center [419, 158] width 64 height 11
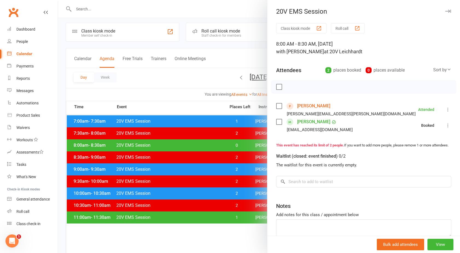
click at [210, 161] on div at bounding box center [259, 126] width 402 height 253
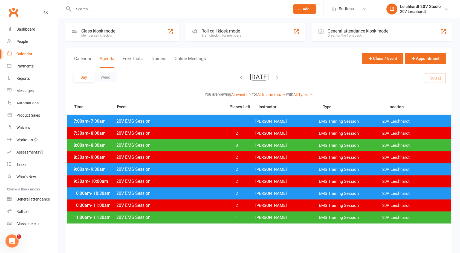
click at [199, 124] on div "7:00am - 7:30am 20V EMS Session 1 [PERSON_NAME] EMS Training Session 20V [PERSO…" at bounding box center [259, 121] width 385 height 12
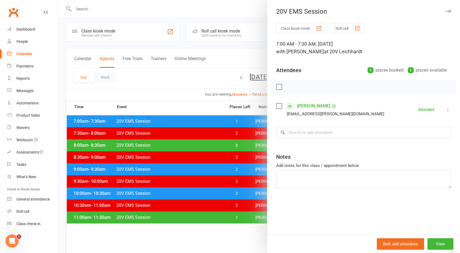
click at [211, 146] on div at bounding box center [259, 126] width 402 height 253
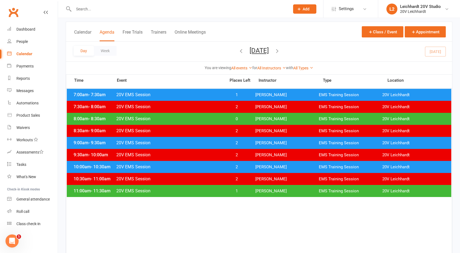
scroll to position [31, 0]
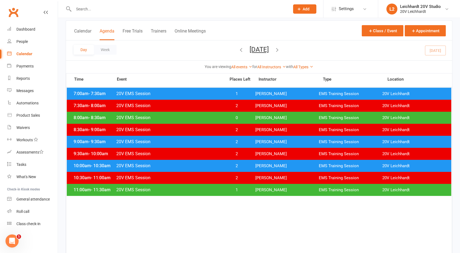
click at [187, 190] on span "20V EMS Session" at bounding box center [169, 189] width 106 height 5
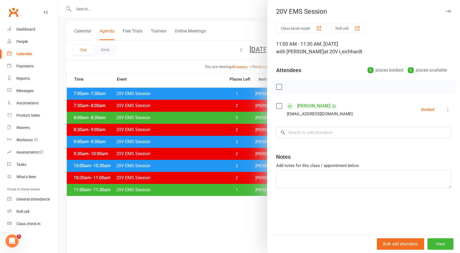
click at [181, 188] on div at bounding box center [259, 126] width 402 height 253
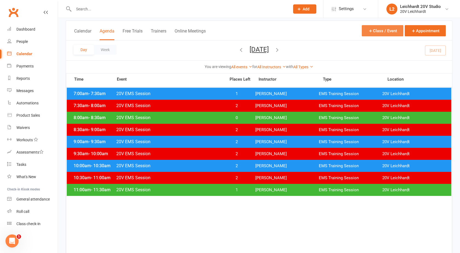
click at [380, 26] on button "Class / Event" at bounding box center [383, 30] width 42 height 11
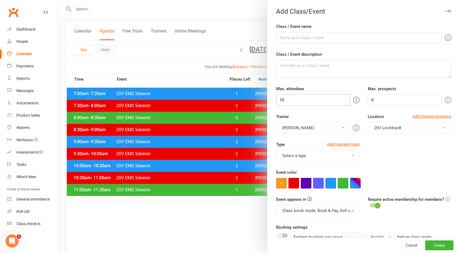
click at [289, 99] on input "10" at bounding box center [313, 99] width 74 height 11
type input "1"
type input "2"
click at [395, 98] on input "0" at bounding box center [405, 99] width 74 height 11
type input "2"
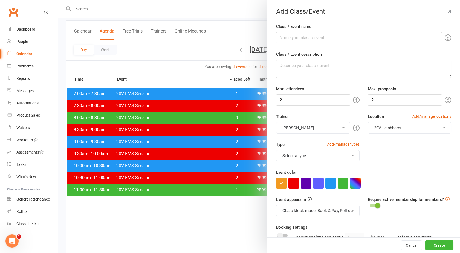
click at [296, 154] on button "Select a type" at bounding box center [317, 155] width 83 height 11
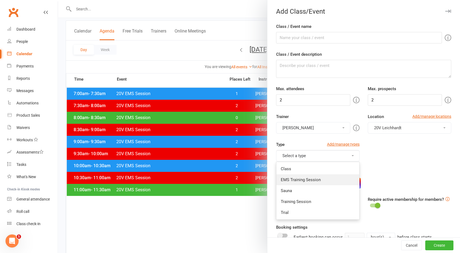
click at [295, 178] on link "EMS Training Session" at bounding box center [317, 180] width 83 height 11
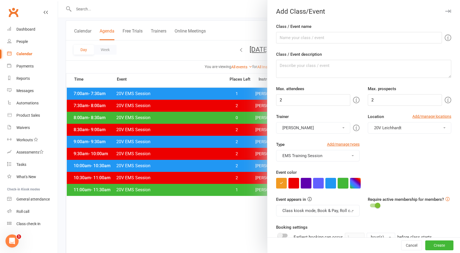
click at [339, 183] on button "button" at bounding box center [343, 183] width 11 height 11
click at [314, 212] on button "Class kiosk mode, Book & Pay, Roll call, Clubworx website calendar and Mobile a…" at bounding box center [317, 210] width 83 height 11
click at [305, 220] on link "Clubworx website calendar and Mobile app" at bounding box center [322, 224] width 92 height 11
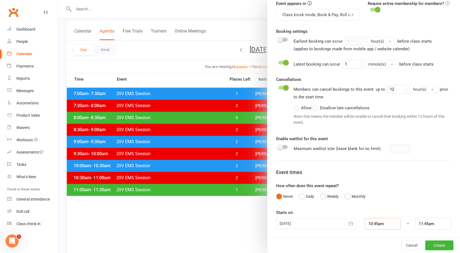
click at [374, 226] on input "10:45am" at bounding box center [383, 223] width 36 height 11
type input "12:00pm"
click at [368, 212] on li "12:00pm" at bounding box center [378, 216] width 26 height 8
click at [425, 227] on input "1:00pm" at bounding box center [433, 223] width 36 height 11
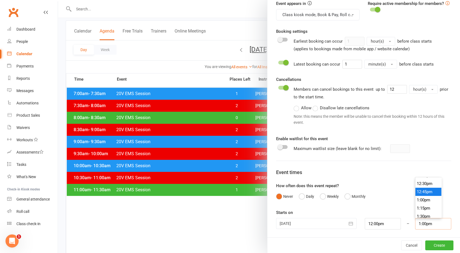
scroll to position [408, 0]
type input "12:30pm"
click at [417, 183] on li "12:30pm" at bounding box center [428, 184] width 26 height 8
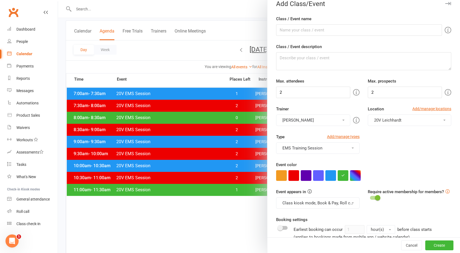
scroll to position [0, 0]
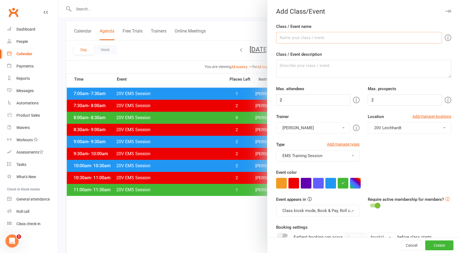
click at [293, 34] on input "Class / Event name" at bounding box center [359, 37] width 166 height 11
type input "20V EMS Session"
click at [432, 246] on button "Create" at bounding box center [439, 246] width 28 height 10
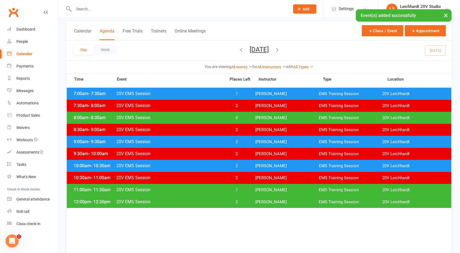
click at [197, 200] on span "20V EMS Session" at bounding box center [169, 202] width 106 height 5
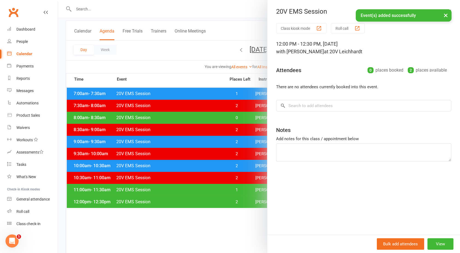
click at [145, 50] on div at bounding box center [259, 126] width 402 height 253
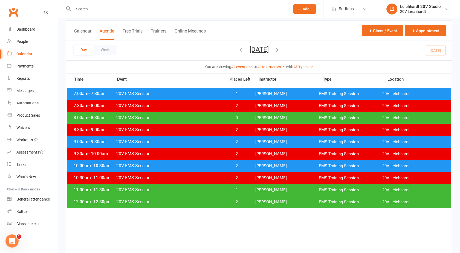
click at [302, 5] on button "Add" at bounding box center [304, 8] width 23 height 9
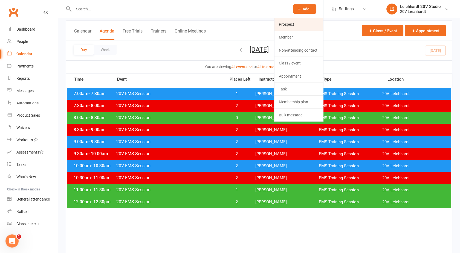
click at [293, 23] on link "Prospect" at bounding box center [298, 24] width 49 height 13
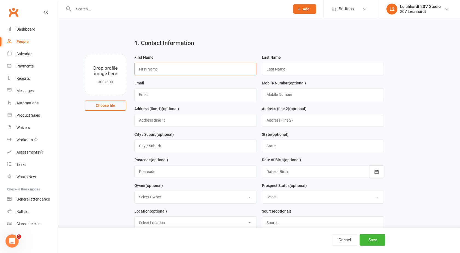
click at [148, 70] on input "text" at bounding box center [195, 69] width 122 height 13
type input "[PERSON_NAME]"
click at [270, 72] on input "text" at bounding box center [323, 69] width 122 height 13
type input "Kaldass"
click at [165, 98] on input "text" at bounding box center [195, 94] width 122 height 13
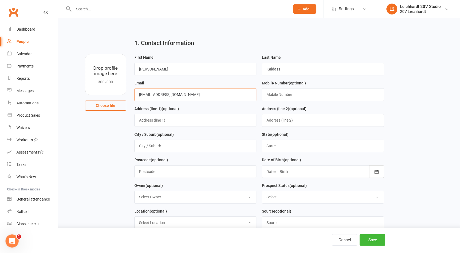
type input "[EMAIL_ADDRESS][DOMAIN_NAME]"
click at [298, 94] on input "text" at bounding box center [323, 94] width 122 height 13
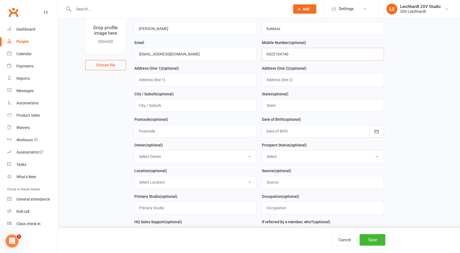
type input "0422104740"
click at [289, 128] on div at bounding box center [323, 131] width 122 height 13
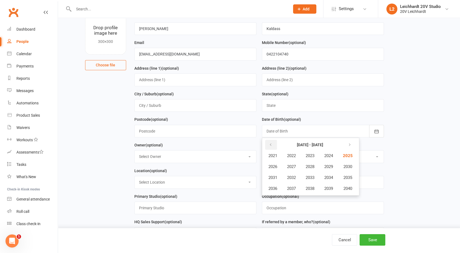
click at [271, 148] on button "button" at bounding box center [271, 145] width 12 height 10
click at [306, 167] on span "1968" at bounding box center [310, 166] width 9 height 5
click at [303, 176] on span "August" at bounding box center [302, 177] width 13 height 5
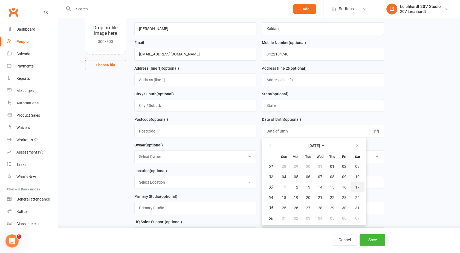
click at [359, 186] on button "17" at bounding box center [358, 188] width 14 height 10
type input "[DATE]"
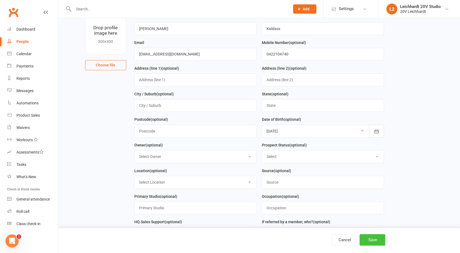
click at [368, 239] on button "Save" at bounding box center [373, 240] width 26 height 11
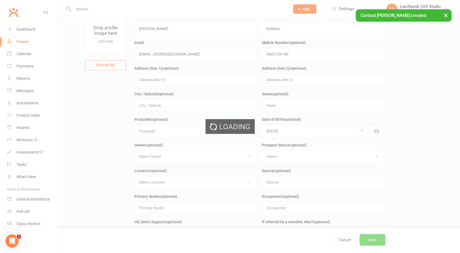
scroll to position [0, 0]
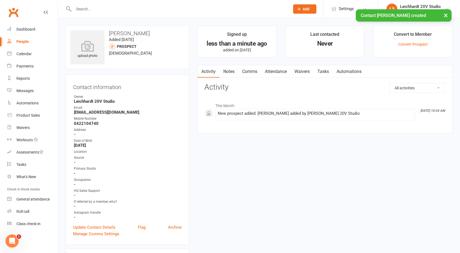
click at [22, 41] on div "People" at bounding box center [22, 41] width 12 height 4
select select "100"
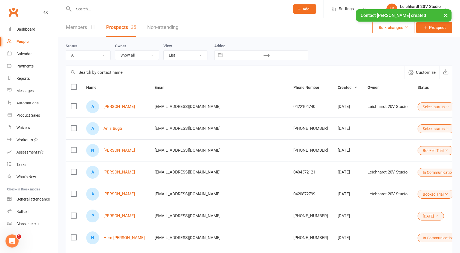
click at [418, 109] on button "Select status" at bounding box center [436, 107] width 37 height 9
click at [348, 194] on link "Booked Trial" at bounding box center [360, 195] width 54 height 11
click at [119, 107] on link "[PERSON_NAME]" at bounding box center [118, 107] width 31 height 5
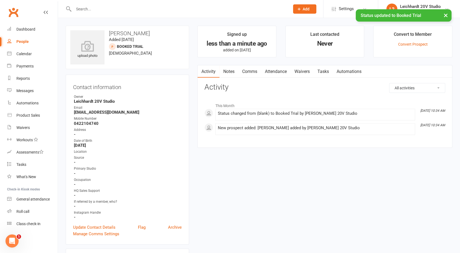
click at [232, 73] on link "Notes" at bounding box center [228, 71] width 19 height 13
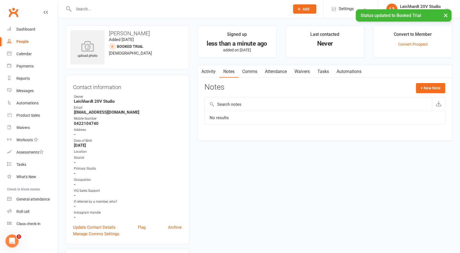
click at [426, 94] on div "Notes + New Note" at bounding box center [324, 90] width 241 height 14
click at [424, 88] on button "+ New Note" at bounding box center [430, 88] width 29 height 10
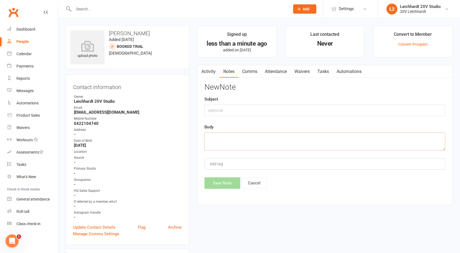
click at [220, 137] on textarea at bounding box center [324, 142] width 241 height 18
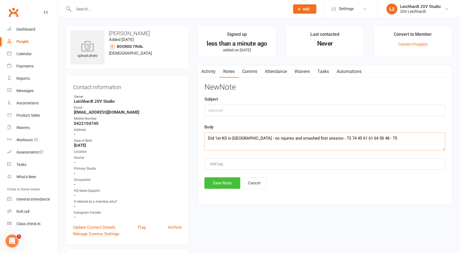
type textarea "Did 1st KS in [GEOGRAPHIC_DATA] - no injuries and smashed first session - 73 74…"
click at [220, 181] on button "Save Note" at bounding box center [222, 183] width 36 height 11
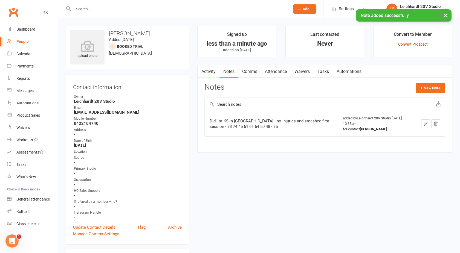
click at [414, 45] on link "Convert Prospect" at bounding box center [413, 44] width 30 height 4
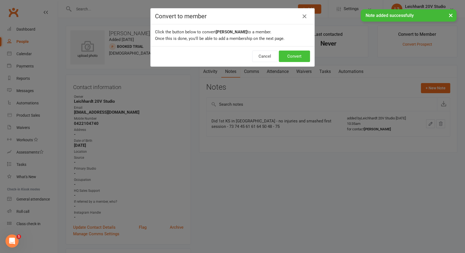
click at [285, 55] on button "Convert" at bounding box center [294, 56] width 31 height 11
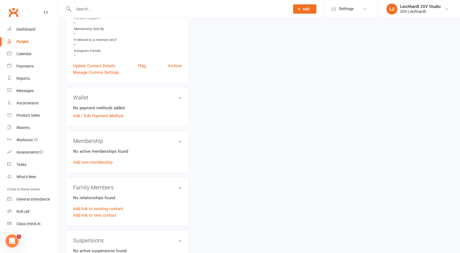
scroll to position [184, 0]
click at [84, 161] on link "Add new membership" at bounding box center [92, 162] width 39 height 5
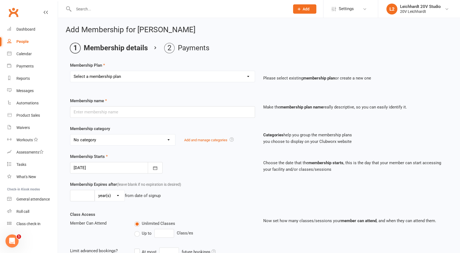
click at [99, 77] on select "Select a membership plan Create new Membership Plan 10 Sauna Pack 10 Session Pa…" at bounding box center [162, 76] width 184 height 11
click at [216, 60] on main "Membership details Payments Membership Plan Select a membership plan Create new…" at bounding box center [259, 188] width 387 height 290
click at [20, 43] on div "People" at bounding box center [22, 41] width 12 height 4
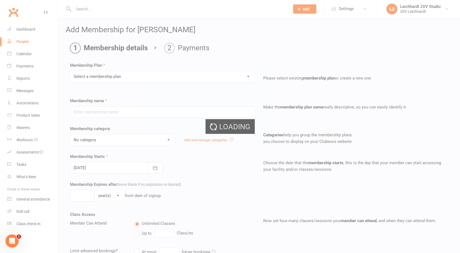
select select "100"
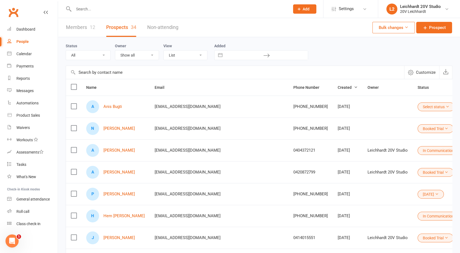
click at [89, 11] on input "text" at bounding box center [179, 9] width 214 height 8
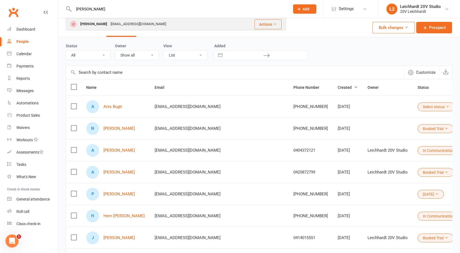
type input "[PERSON_NAME]"
click at [94, 24] on div "[PERSON_NAME]" at bounding box center [94, 24] width 30 height 8
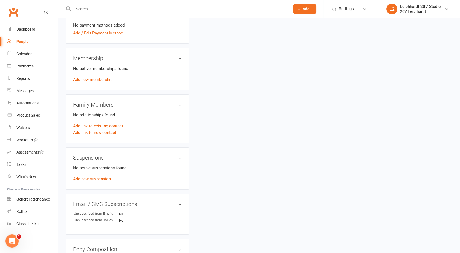
scroll to position [267, 0]
click at [96, 78] on link "Add new membership" at bounding box center [92, 79] width 39 height 5
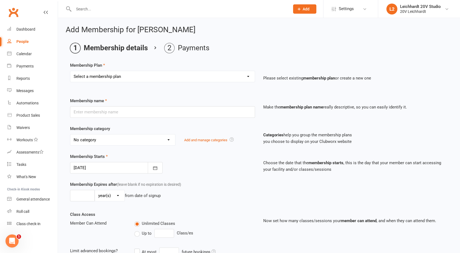
click at [113, 73] on select "Select a membership plan Create new Membership Plan 10 Sauna Pack 10 Session Pa…" at bounding box center [162, 76] width 184 height 11
select select "20"
click at [70, 71] on select "Select a membership plan Create new Membership Plan 10 Sauna Pack 10 Session Pa…" at bounding box center [162, 76] width 184 height 11
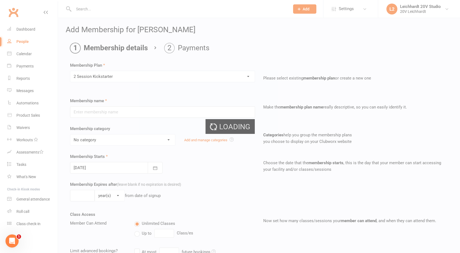
type input "2 Session Kickstarter"
select select "6"
type input "0"
type input "2"
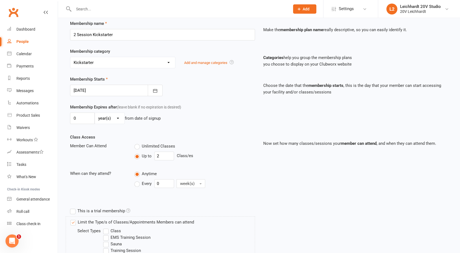
scroll to position [78, 0]
click at [160, 153] on input "2" at bounding box center [164, 156] width 20 height 9
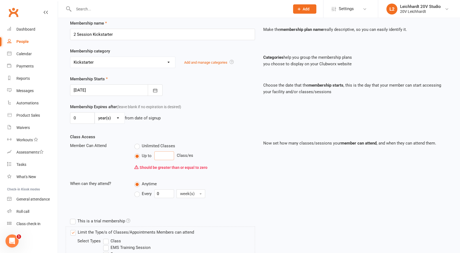
type input "1"
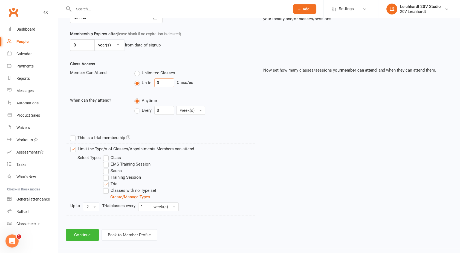
scroll to position [153, 0]
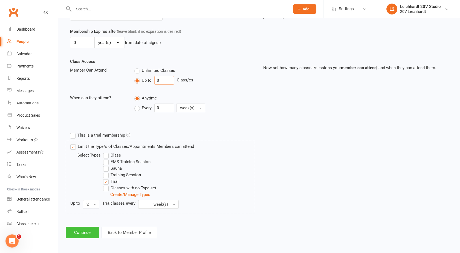
type input "0"
click at [81, 232] on button "Continue" at bounding box center [82, 232] width 33 height 11
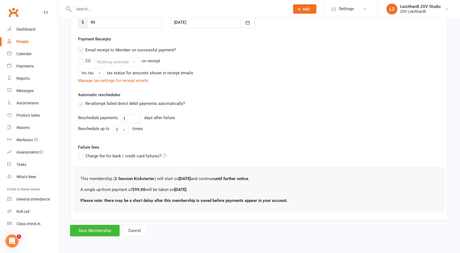
scroll to position [0, 0]
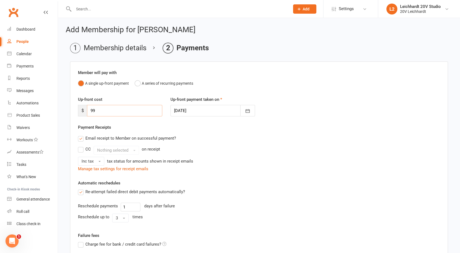
click at [103, 114] on input "99" at bounding box center [124, 110] width 75 height 11
type input "9"
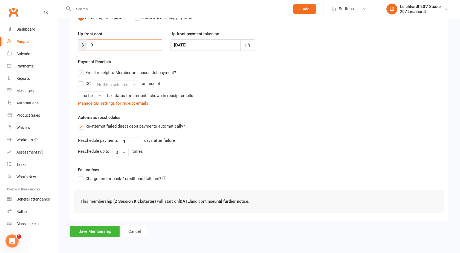
type input "0"
click at [81, 238] on div "Add Membership for [PERSON_NAME] Membership details Payments Member will pay wi…" at bounding box center [259, 99] width 402 height 294
click at [94, 230] on button "Save Membership" at bounding box center [95, 231] width 50 height 11
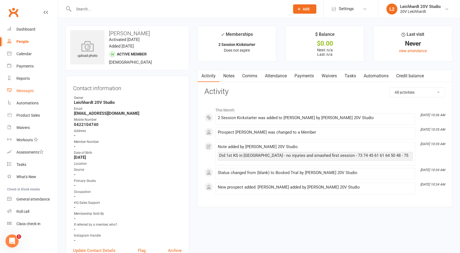
click at [21, 93] on div "Messages" at bounding box center [24, 91] width 17 height 4
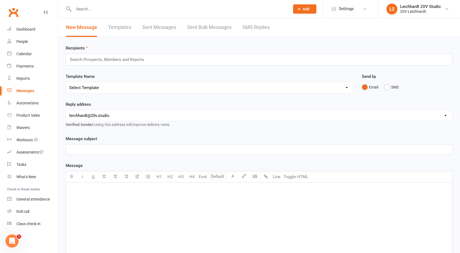
click at [262, 31] on link "SMS Replies" at bounding box center [255, 27] width 27 height 19
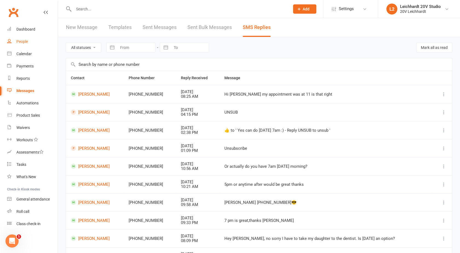
click at [22, 41] on div "People" at bounding box center [21, 41] width 11 height 4
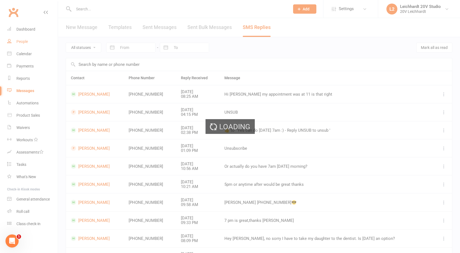
select select "100"
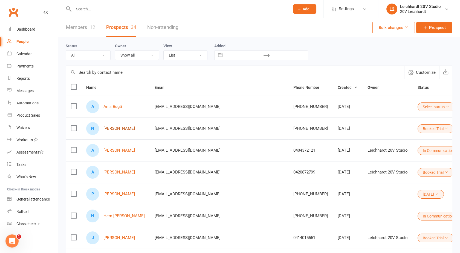
click at [125, 129] on link "[PERSON_NAME]" at bounding box center [118, 128] width 31 height 5
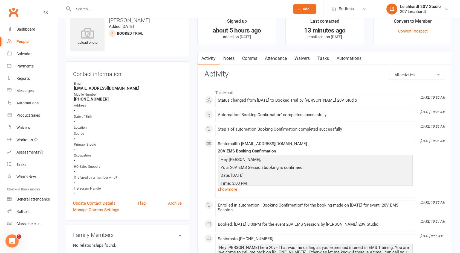
scroll to position [13, 0]
click at [23, 130] on div "Waivers" at bounding box center [22, 128] width 13 height 4
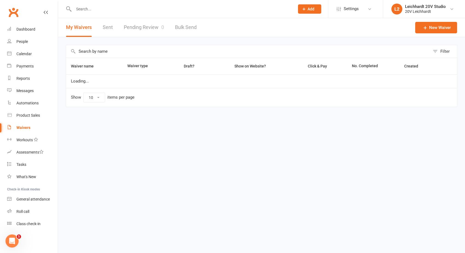
select select "100"
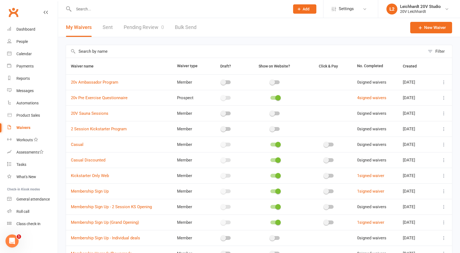
scroll to position [65, 0]
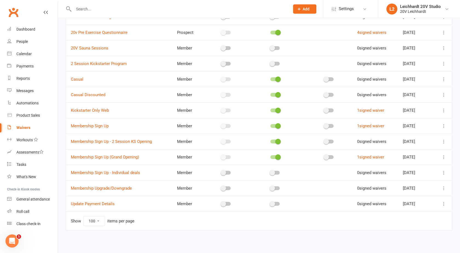
click at [444, 141] on icon at bounding box center [443, 141] width 5 height 5
click at [365, 155] on link "1 signed waiver" at bounding box center [370, 157] width 27 height 5
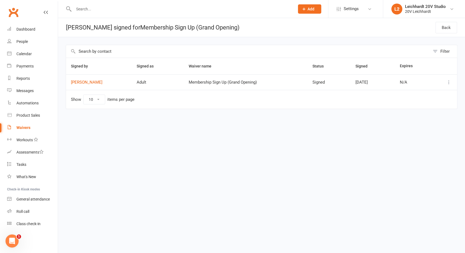
select select "100"
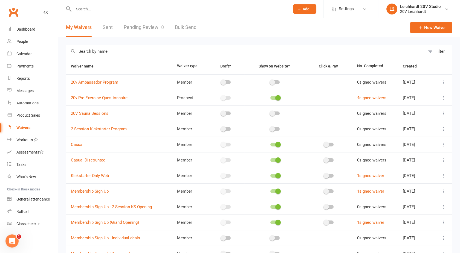
scroll to position [65, 0]
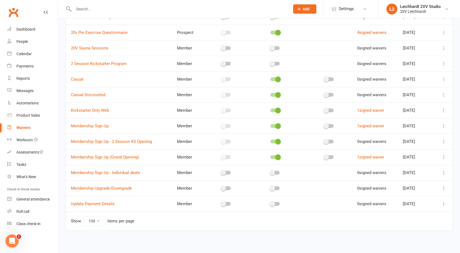
click at [443, 142] on icon at bounding box center [443, 141] width 5 height 5
click at [395, 173] on link "Copy external link to clipboard" at bounding box center [410, 174] width 64 height 11
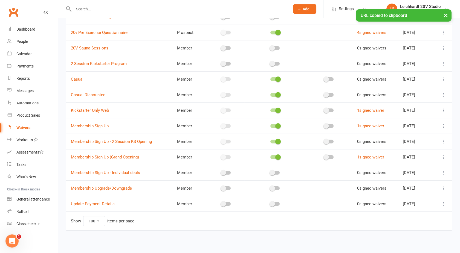
click at [441, 142] on button at bounding box center [444, 141] width 7 height 7
click at [395, 174] on link "Copy external link to clipboard" at bounding box center [410, 174] width 64 height 11
click at [112, 139] on link "Membership Sign Up - 2 Session KS Opening" at bounding box center [111, 141] width 81 height 5
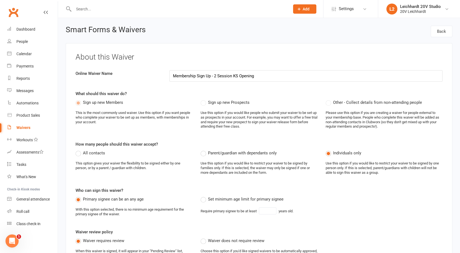
select select "select"
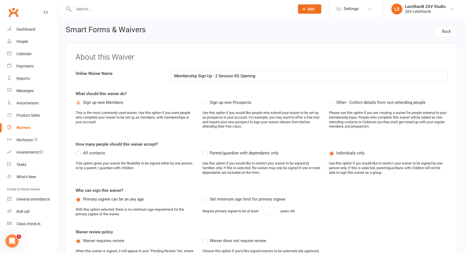
select select "100"
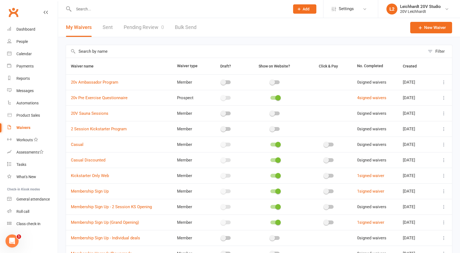
click at [93, 7] on input "text" at bounding box center [179, 9] width 214 height 8
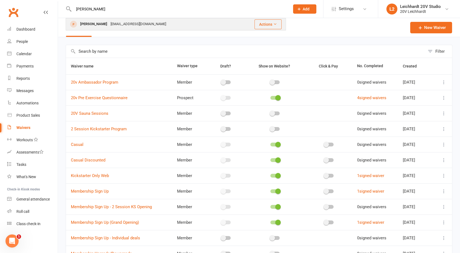
type input "[PERSON_NAME]"
click at [99, 25] on div "[PERSON_NAME]" at bounding box center [94, 24] width 30 height 8
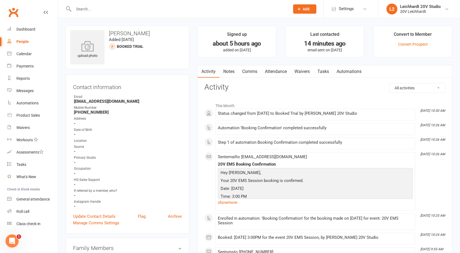
click at [250, 72] on link "Comms" at bounding box center [249, 71] width 23 height 13
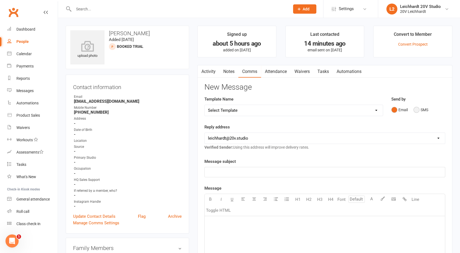
click at [424, 112] on button "SMS" at bounding box center [421, 110] width 15 height 10
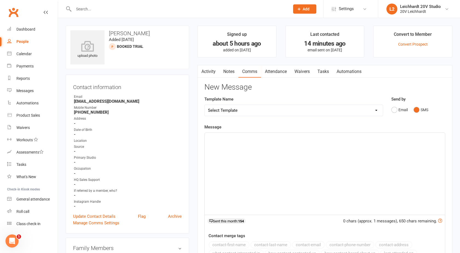
click at [301, 169] on div "﻿" at bounding box center [325, 174] width 240 height 82
click at [254, 109] on select "Select Template [SMS] [Default template - review before using] Missed class [SM…" at bounding box center [294, 110] width 178 height 11
select select "27"
click at [205, 105] on select "Select Template [SMS] [Default template - review before using] Missed class [SM…" at bounding box center [294, 110] width 178 height 11
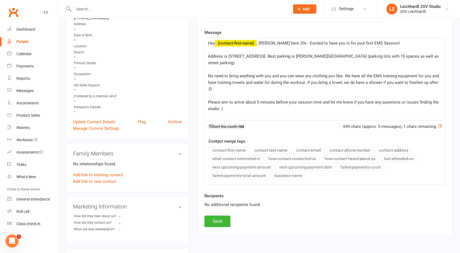
scroll to position [95, 0]
click at [219, 221] on button "Send" at bounding box center [217, 220] width 26 height 11
select select
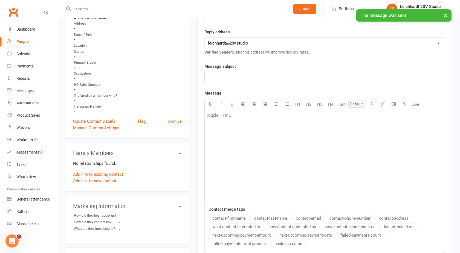
scroll to position [0, 0]
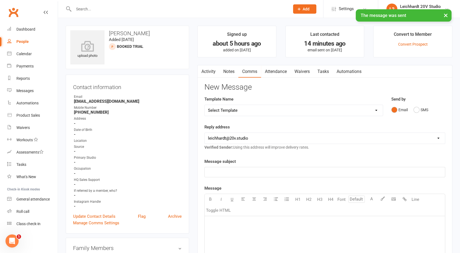
click at [206, 70] on link "Activity" at bounding box center [209, 71] width 22 height 13
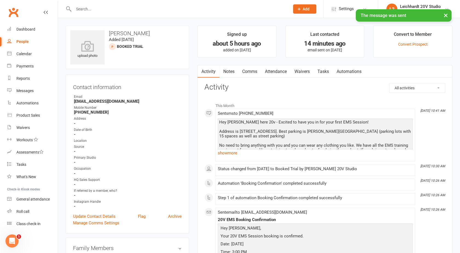
click at [255, 71] on link "Comms" at bounding box center [249, 71] width 23 height 13
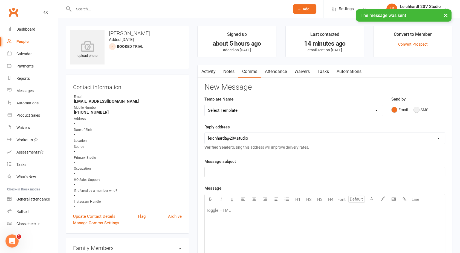
click at [419, 108] on button "SMS" at bounding box center [421, 110] width 15 height 10
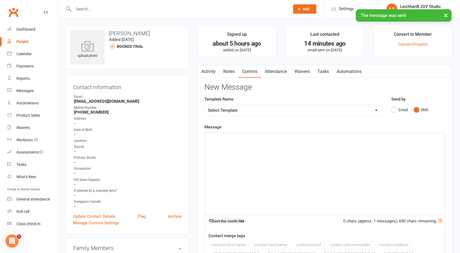
click at [332, 150] on div "﻿" at bounding box center [325, 174] width 240 height 82
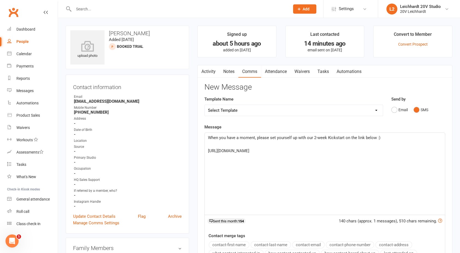
click at [375, 137] on span "When you have a moment, please set yourself up with our 2-week Kickstart on the…" at bounding box center [294, 137] width 172 height 5
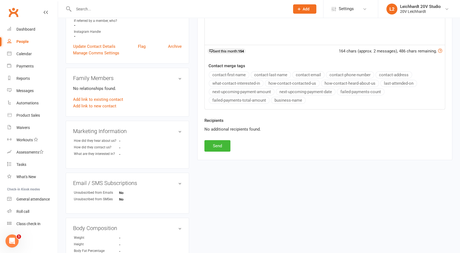
scroll to position [176, 0]
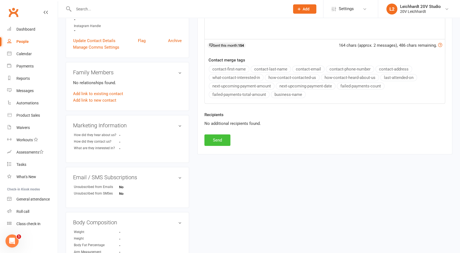
click at [218, 140] on button "Send" at bounding box center [217, 140] width 26 height 11
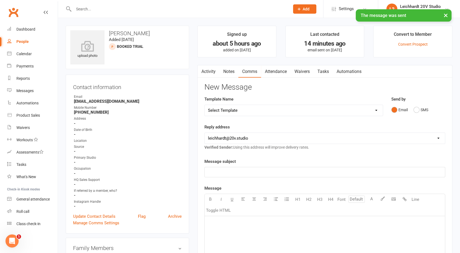
click at [208, 66] on link "Activity" at bounding box center [209, 71] width 22 height 13
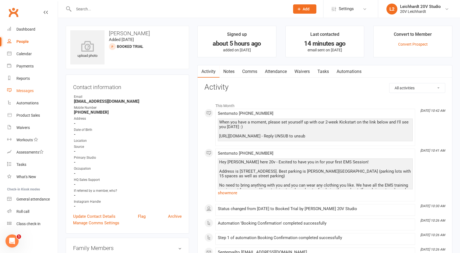
click at [28, 93] on div "Messages" at bounding box center [24, 91] width 17 height 4
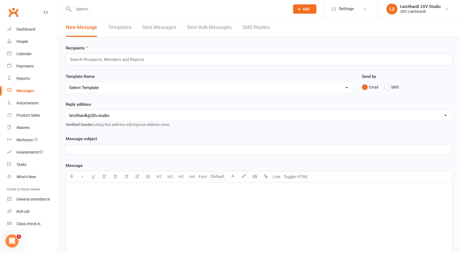
click at [265, 28] on link "SMS Replies" at bounding box center [255, 27] width 27 height 19
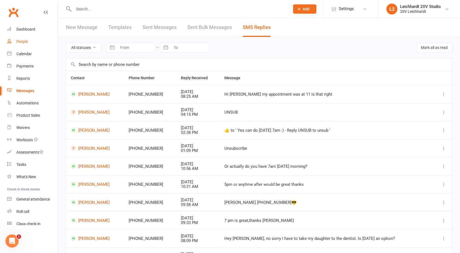
click at [28, 40] on link "People" at bounding box center [32, 42] width 51 height 12
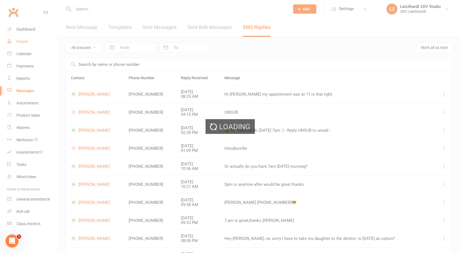
select select "100"
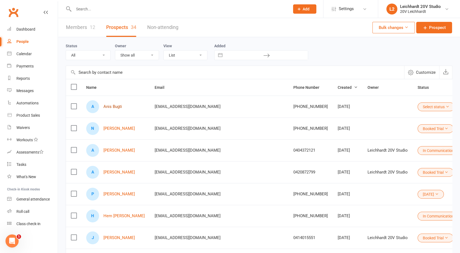
click at [113, 106] on link "Anis Bugti" at bounding box center [112, 107] width 19 height 5
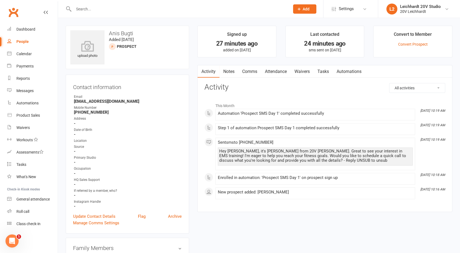
click at [249, 68] on link "Comms" at bounding box center [249, 71] width 23 height 13
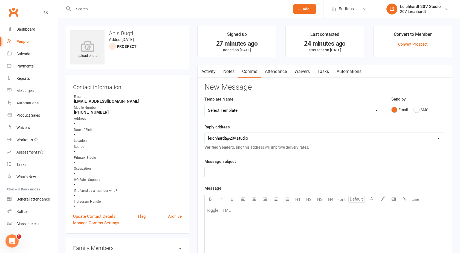
click at [236, 109] on select "Select Template [SMS] [Default template - review before using] Missed class [SM…" at bounding box center [294, 110] width 178 height 11
select select "26"
click at [205, 105] on select "Select Template [SMS] [Default template - review before using] Missed class [SM…" at bounding box center [294, 110] width 178 height 11
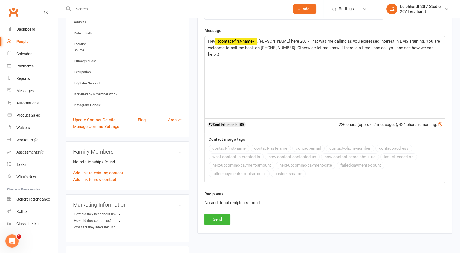
scroll to position [97, 0]
click at [214, 216] on button "Send" at bounding box center [217, 218] width 26 height 11
select select
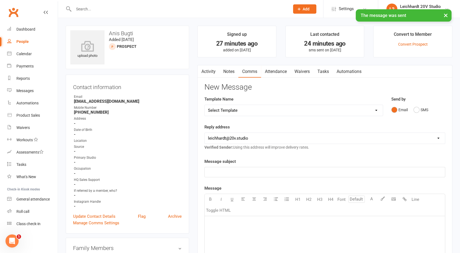
click at [207, 67] on link "Activity" at bounding box center [209, 71] width 22 height 13
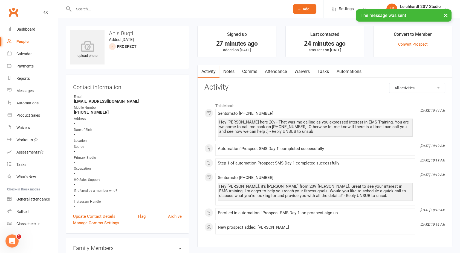
click at [25, 39] on link "People" at bounding box center [32, 42] width 51 height 12
select select "100"
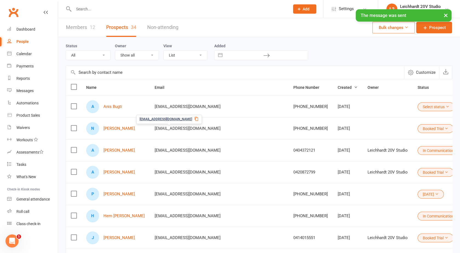
click at [418, 103] on button "Select status" at bounding box center [436, 107] width 37 height 9
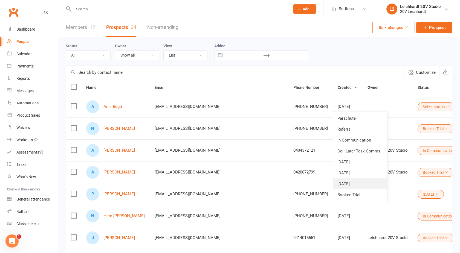
click at [346, 185] on link "[DATE]" at bounding box center [360, 184] width 54 height 11
